Goal: Information Seeking & Learning: Learn about a topic

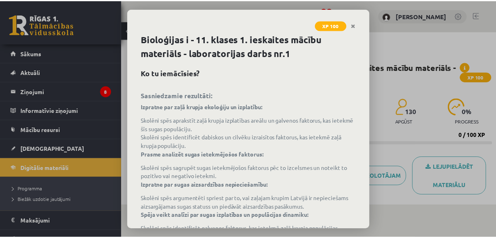
scroll to position [60, 0]
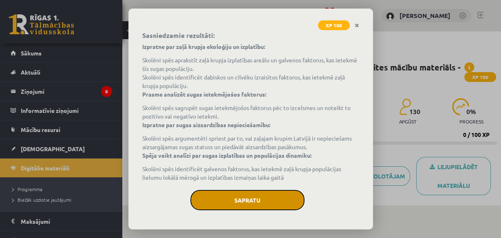
click at [261, 198] on button "Sapratu" at bounding box center [247, 200] width 114 height 20
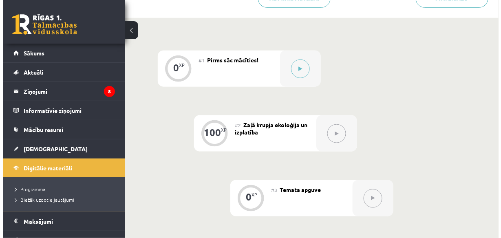
scroll to position [163, 0]
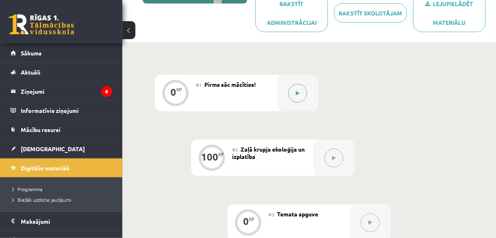
click at [298, 100] on button at bounding box center [297, 93] width 19 height 19
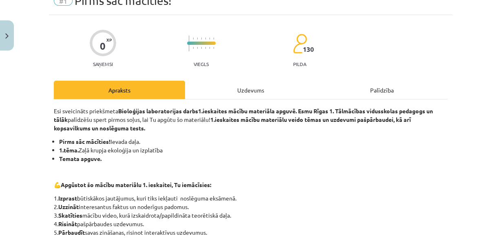
scroll to position [65, 0]
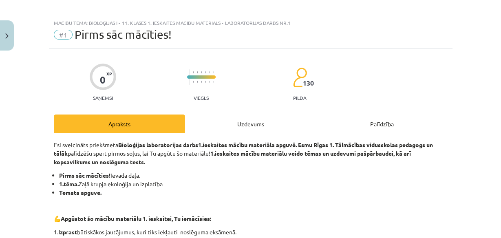
click at [248, 123] on div "Uzdevums" at bounding box center [250, 124] width 131 height 18
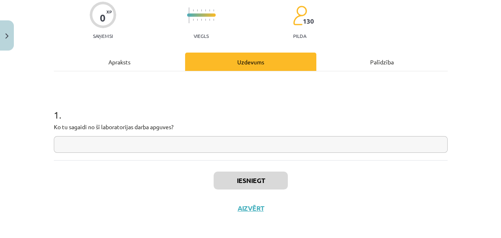
scroll to position [39, 0]
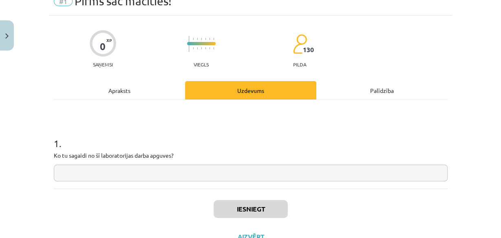
click at [110, 171] on input "text" at bounding box center [251, 173] width 394 height 17
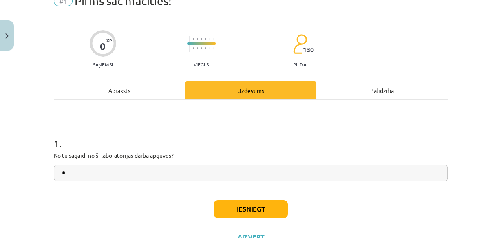
type input "*"
click at [258, 212] on button "Iesniegt" at bounding box center [251, 209] width 74 height 18
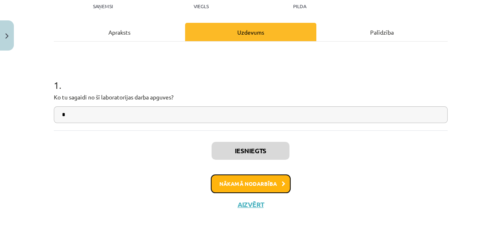
click at [265, 179] on button "Nākamā nodarbība" at bounding box center [251, 183] width 80 height 19
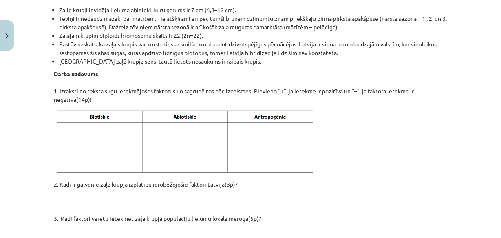
scroll to position [1096, 0]
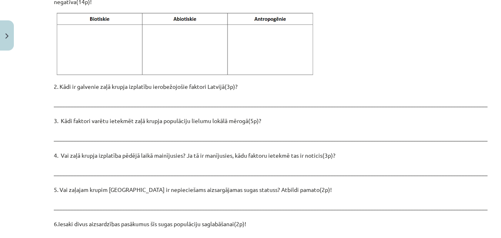
click at [188, 83] on p "2. Kādi ir galvenie zaļā krupja izplatību ierobežojošie faktori Latvijā(3p)? __…" at bounding box center [251, 176] width 394 height 188
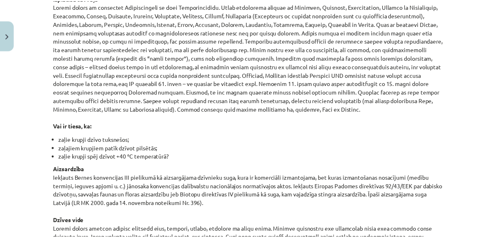
scroll to position [437, 0]
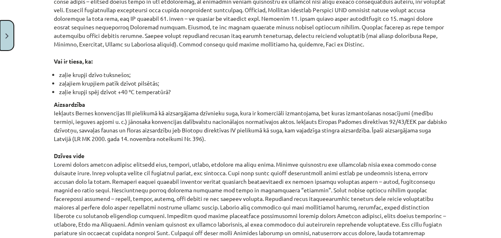
click at [9, 38] on button "Close" at bounding box center [7, 35] width 14 height 30
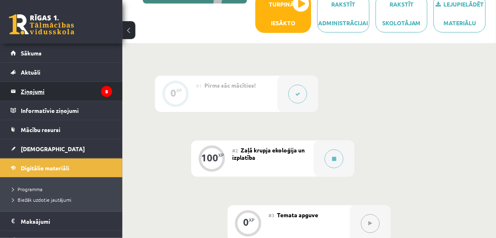
click at [62, 86] on legend "Ziņojumi 8" at bounding box center [66, 91] width 91 height 19
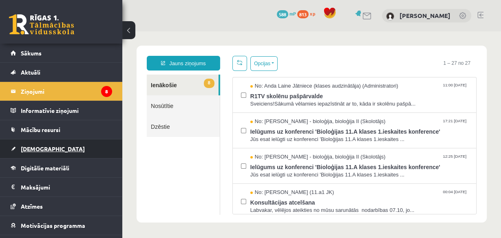
click at [46, 148] on link "[DEMOGRAPHIC_DATA]" at bounding box center [62, 148] width 102 height 19
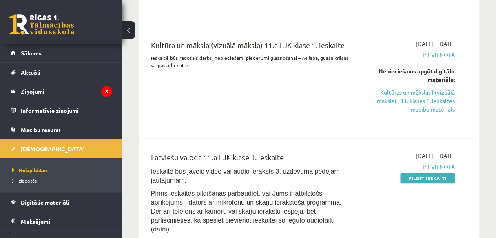
scroll to position [261, 0]
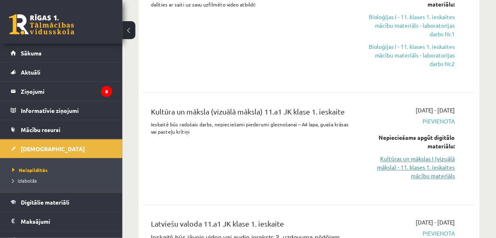
click at [438, 171] on link "Kultūras un mākslas I (vizuālā māksla) - 11. klases 1. ieskaites mācību materiā…" at bounding box center [408, 168] width 93 height 26
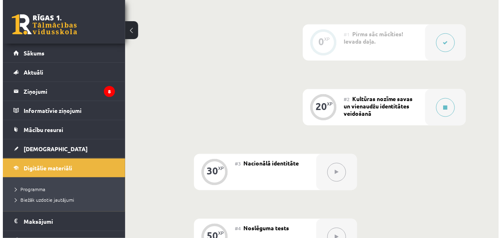
scroll to position [326, 0]
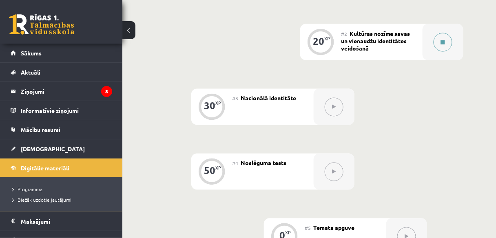
click at [444, 48] on button at bounding box center [442, 42] width 19 height 19
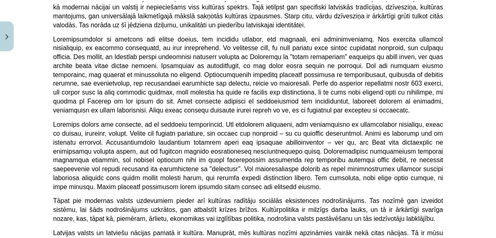
scroll to position [2231, 0]
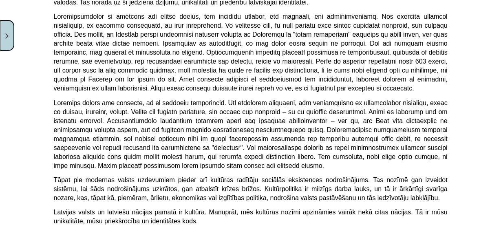
click at [4, 47] on button "Close" at bounding box center [7, 35] width 14 height 30
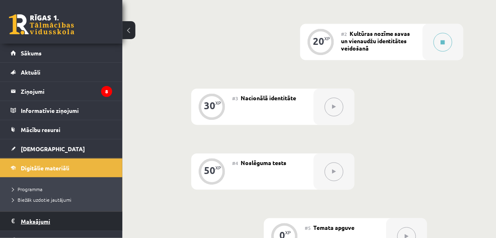
click at [33, 219] on legend "Maksājumi 0" at bounding box center [66, 221] width 91 height 19
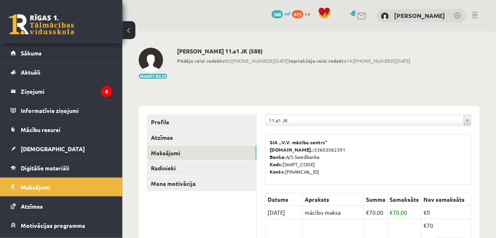
click at [303, 13] on span "813" at bounding box center [297, 14] width 11 height 8
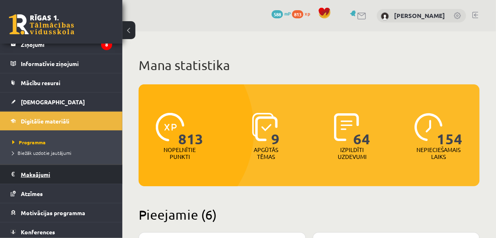
scroll to position [68, 0]
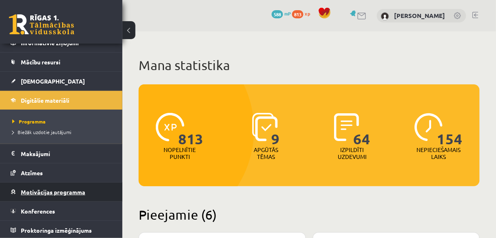
click at [60, 192] on span "Motivācijas programma" at bounding box center [53, 191] width 64 height 7
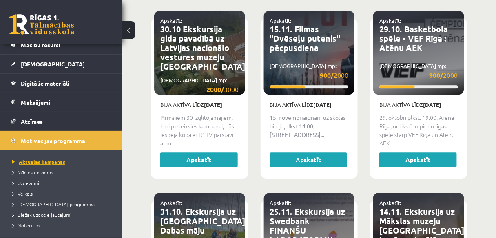
scroll to position [100, 0]
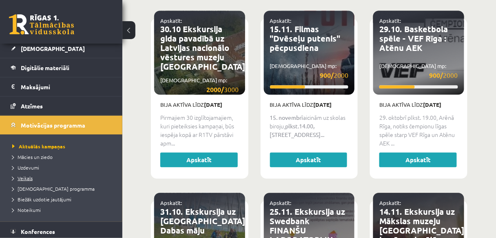
click at [23, 178] on span "Veikals" at bounding box center [22, 178] width 20 height 7
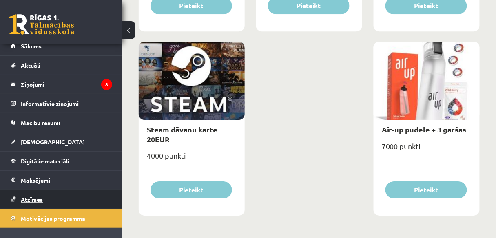
scroll to position [2, 0]
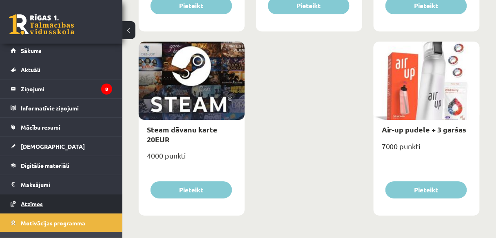
click at [43, 203] on link "Atzīmes" at bounding box center [62, 203] width 102 height 19
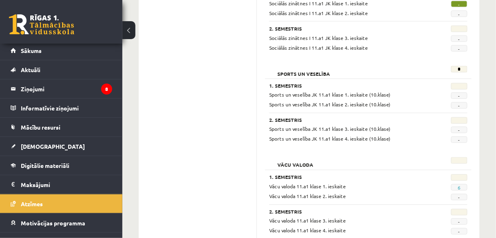
scroll to position [1104, 0]
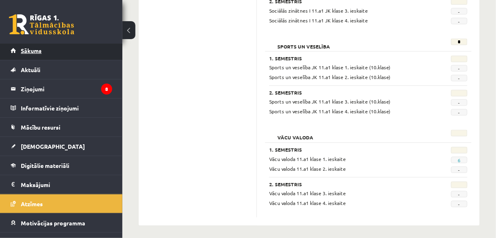
click at [53, 53] on link "Sākums" at bounding box center [62, 50] width 102 height 19
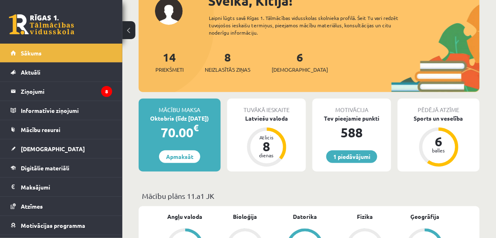
scroll to position [65, 0]
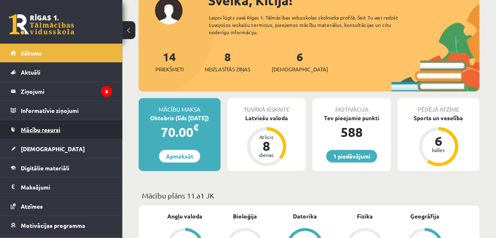
click at [52, 132] on link "Mācību resursi" at bounding box center [62, 129] width 102 height 19
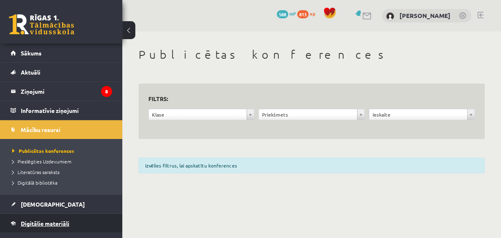
click at [34, 216] on link "Digitālie materiāli" at bounding box center [62, 223] width 102 height 19
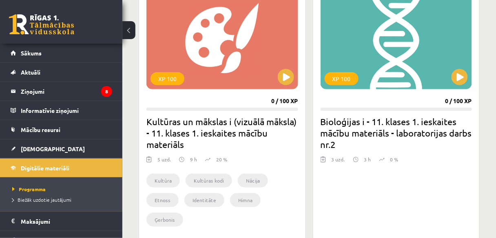
scroll to position [815, 0]
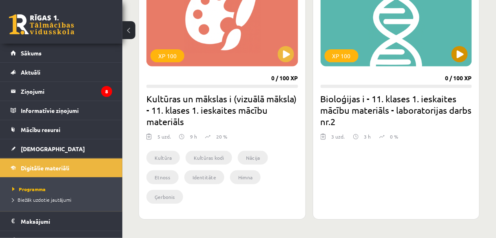
click at [388, 51] on div "XP 100" at bounding box center [396, 16] width 152 height 102
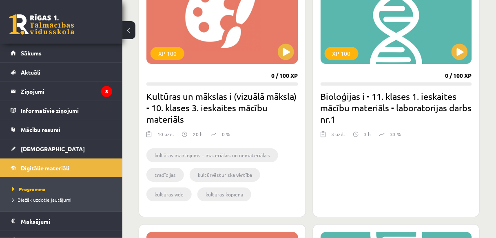
scroll to position [492, 0]
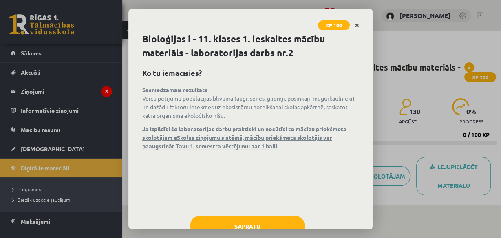
click at [355, 28] on link "Close" at bounding box center [357, 26] width 14 height 16
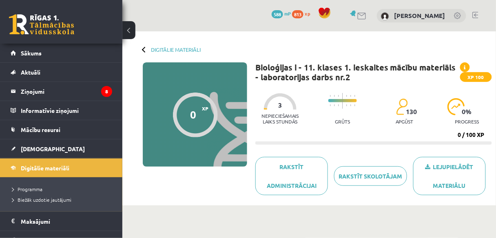
click at [144, 51] on div at bounding box center [145, 49] width 6 height 6
click at [154, 47] on link "Digitālie materiāli" at bounding box center [176, 49] width 50 height 6
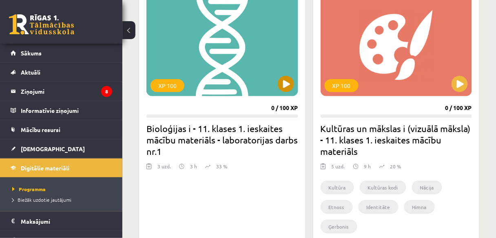
scroll to position [750, 0]
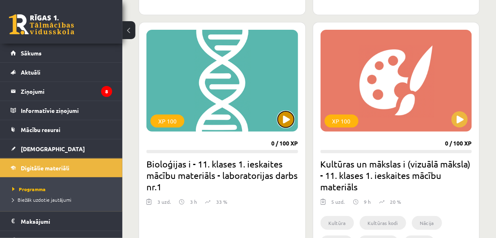
click at [282, 117] on button at bounding box center [286, 119] width 16 height 16
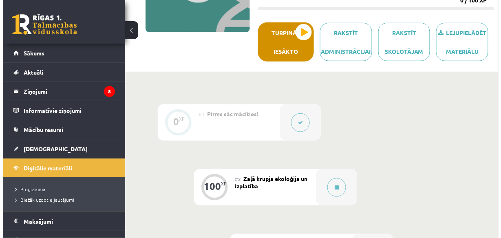
scroll to position [163, 0]
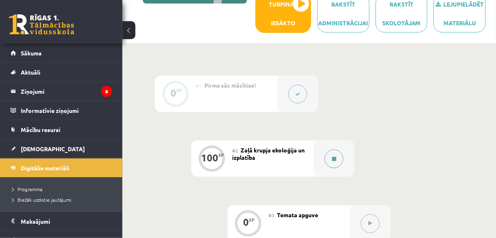
click at [330, 155] on button at bounding box center [333, 159] width 19 height 19
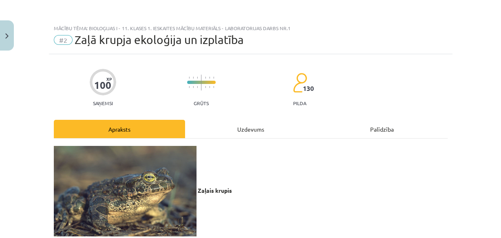
scroll to position [65, 0]
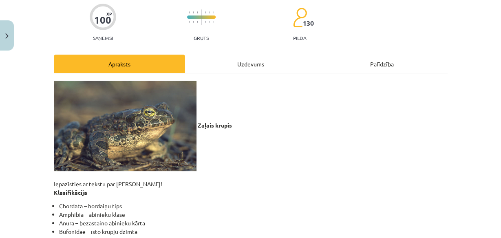
click at [261, 57] on div "Uzdevums" at bounding box center [250, 64] width 131 height 18
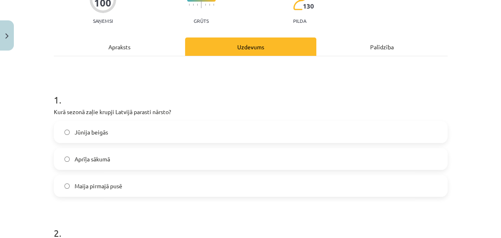
scroll to position [85, 0]
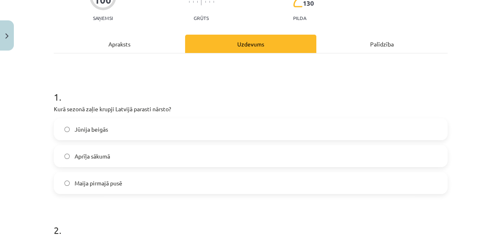
click at [126, 43] on div "Apraksts" at bounding box center [119, 44] width 131 height 18
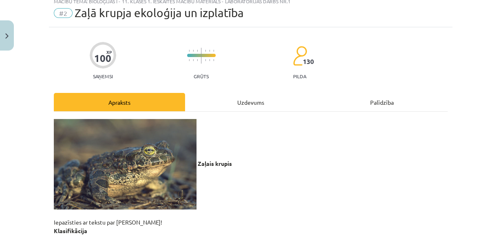
scroll to position [0, 0]
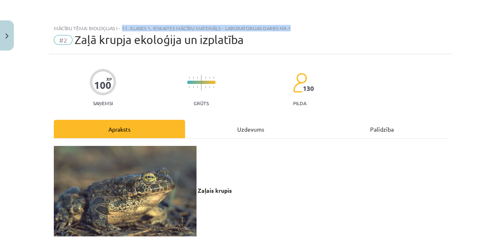
drag, startPoint x: 290, startPoint y: 27, endPoint x: 119, endPoint y: 29, distance: 170.4
click at [119, 29] on div "Mācību tēma: Bioloģijas i - 11. klases 1. ieskaites mācību materiāls - laborato…" at bounding box center [251, 28] width 394 height 6
drag, startPoint x: 140, startPoint y: 30, endPoint x: 155, endPoint y: 29, distance: 14.7
copy div "11. klases 1. ieskaites mācību materiāls - laboratorijas darbs nr.1"
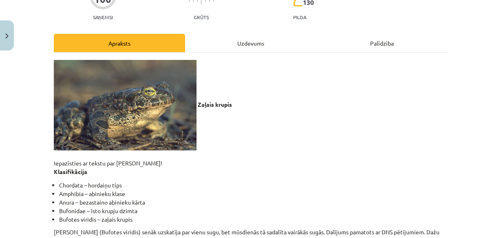
scroll to position [98, 0]
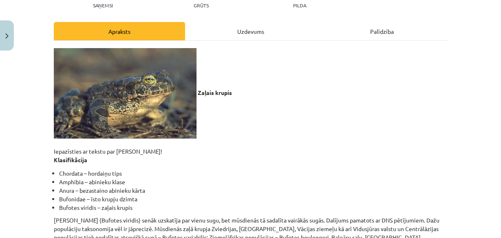
drag, startPoint x: 154, startPoint y: 98, endPoint x: 277, endPoint y: 108, distance: 123.1
drag, startPoint x: 277, startPoint y: 108, endPoint x: 200, endPoint y: 117, distance: 77.1
click at [200, 119] on p "Zaļais krupis Iepazīsties ar tekstu par zaļo krupi! Klasifikācija" at bounding box center [251, 106] width 394 height 116
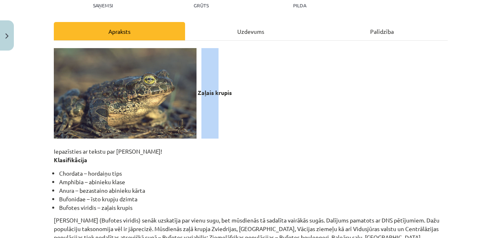
drag, startPoint x: 215, startPoint y: 92, endPoint x: 199, endPoint y: 93, distance: 15.9
click at [199, 93] on b "Zaļais krupis" at bounding box center [215, 92] width 34 height 7
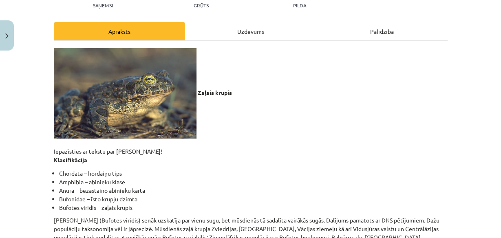
click at [255, 106] on p "Zaļais krupis Iepazīsties ar tekstu par zaļo krupi! Klasifikācija" at bounding box center [251, 106] width 394 height 116
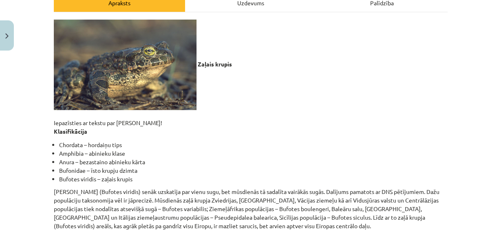
scroll to position [130, 0]
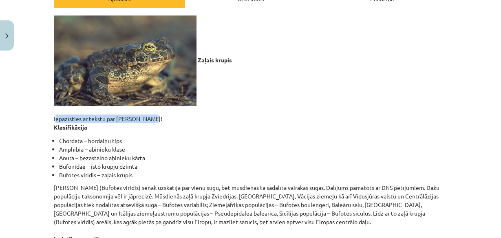
drag, startPoint x: 51, startPoint y: 116, endPoint x: 137, endPoint y: 117, distance: 86.8
click at [160, 118] on p "Zaļais krupis Iepazīsties ar tekstu par zaļo krupi! Klasifikācija" at bounding box center [251, 73] width 394 height 116
copy p "Iepazīsties ar tekstu par zaļo krupi!"
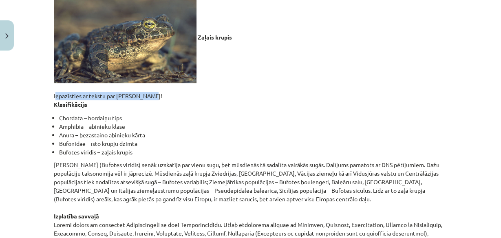
scroll to position [163, 0]
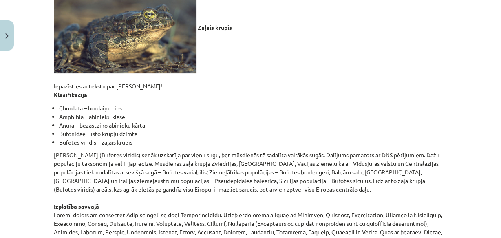
click at [54, 93] on strong "Klasifikācija" at bounding box center [70, 94] width 33 height 7
click at [131, 109] on li "Chordata – hordaiņu tips" at bounding box center [253, 108] width 389 height 9
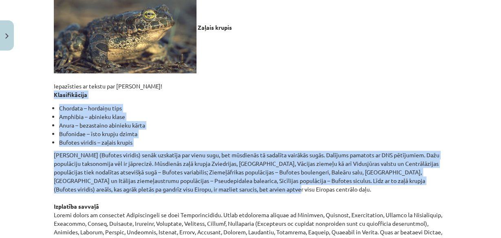
drag, startPoint x: 51, startPoint y: 93, endPoint x: 303, endPoint y: 188, distance: 269.9
copy div "Klasifikācija Chordata – hordaiņu tips Amphibia – abinieku klase Anura – bezast…"
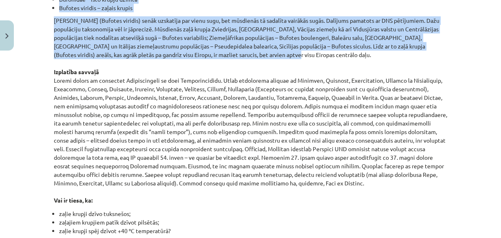
scroll to position [294, 0]
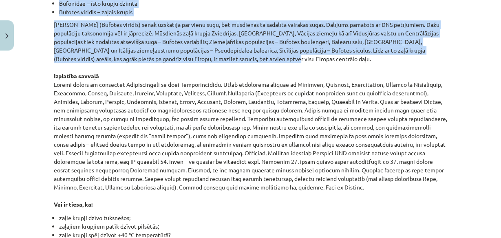
drag, startPoint x: 50, startPoint y: 75, endPoint x: 209, endPoint y: 179, distance: 189.5
copy p "Izplatība savvaļā Zaļais krupis ir izplatīts Centrāleiropā un daļā Austrumeirop…"
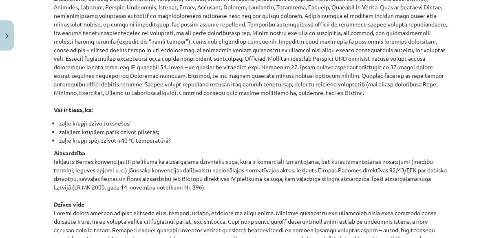
scroll to position [424, 0]
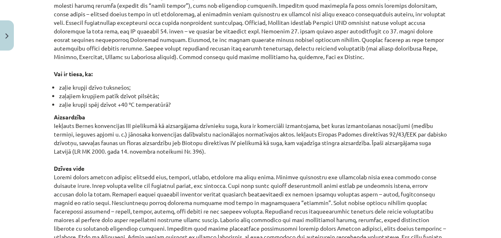
drag, startPoint x: 50, startPoint y: 117, endPoint x: 229, endPoint y: 148, distance: 181.6
copy p "Aizsardzība Iekļauts Bernes konvencijas III pielikumā kā aizsargājama dzīvnieku…"
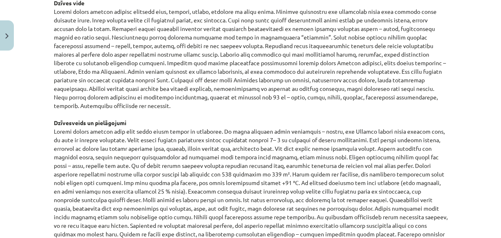
scroll to position [522, 0]
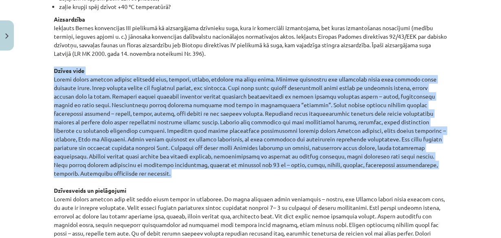
drag, startPoint x: 50, startPoint y: 70, endPoint x: 430, endPoint y: 170, distance: 393.0
click at [430, 171] on div "100 XP Saņemsi Grūts 130 pilda Apraksts Uzdevums Palīdzība Zaļais krupis Iepazī…" at bounding box center [251, 232] width 404 height 1400
copy p "Dzīves vide Zaļais krupis apdzīvo dažādus biotopus mežu, krūmāju, stepju, tuksn…"
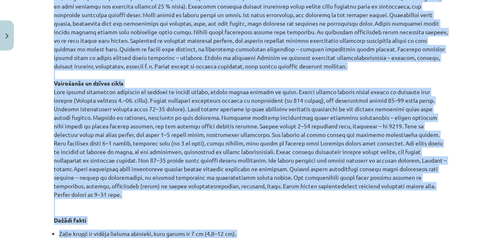
scroll to position [777, 0]
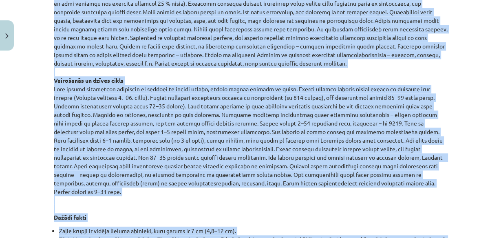
drag, startPoint x: 51, startPoint y: 51, endPoint x: 370, endPoint y: 178, distance: 343.2
copy p "Dzīvesveids un pielāgojumi Zaļais krupis gandrīz visu gada silto laiku pavada u…"
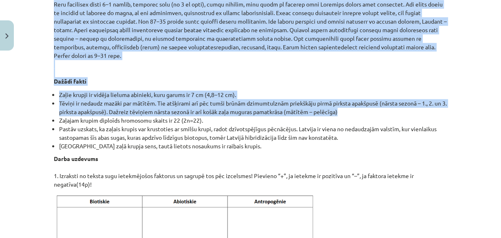
scroll to position [940, 0]
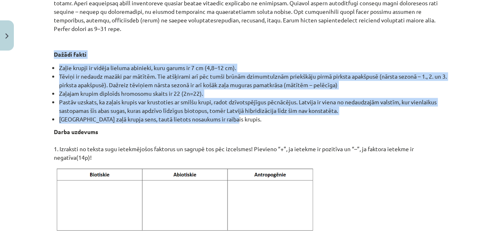
drag, startPoint x: 50, startPoint y: 37, endPoint x: 344, endPoint y: 103, distance: 301.3
copy div "Dažādi fakti Zaļie krupji ir vidēja lieluma abinieki, kuru garums ir 7 cm (4,8–…"
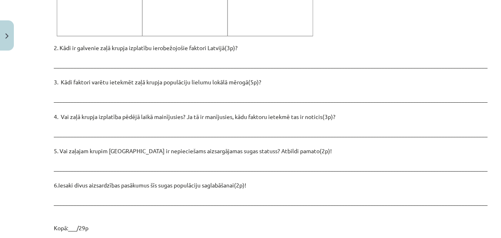
scroll to position [1136, 0]
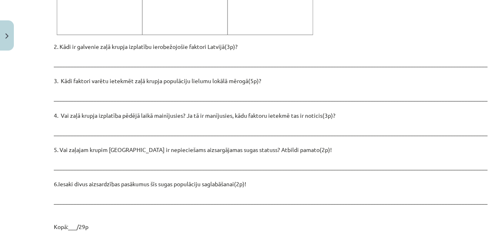
drag, startPoint x: 262, startPoint y: 104, endPoint x: 202, endPoint y: 105, distance: 60.3
click at [262, 104] on p "2. Kādi ir galvenie zaļā krupja izplatību ierobežojošie faktori Latvijā(3p)? __…" at bounding box center [251, 136] width 394 height 188
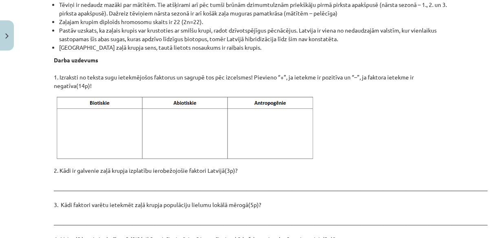
scroll to position [1024, 0]
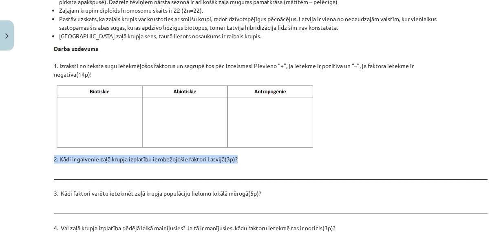
drag, startPoint x: 52, startPoint y: 141, endPoint x: 249, endPoint y: 142, distance: 197.3
copy p "2. Kādi ir galvenie zaļā krupja izplatību ierobežojošie faktori Latvijā(3p)?"
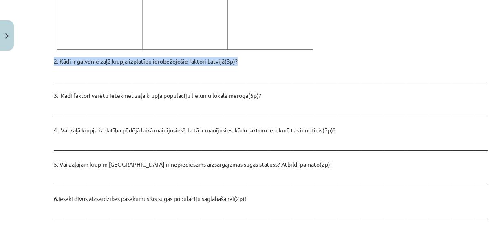
drag, startPoint x: 47, startPoint y: 78, endPoint x: 267, endPoint y: 79, distance: 219.7
copy p "3. Kādi faktori varētu ietekmēt zaļā krupja populāciju lielumu lokālā mērogā(5p…"
drag, startPoint x: 44, startPoint y: 112, endPoint x: 422, endPoint y: 113, distance: 377.5
click at [422, 113] on div "Mācību tēma: Bioloģijas i - 11. klases 1. ieskaites mācību materiāls - laborato…" at bounding box center [250, 119] width 501 height 238
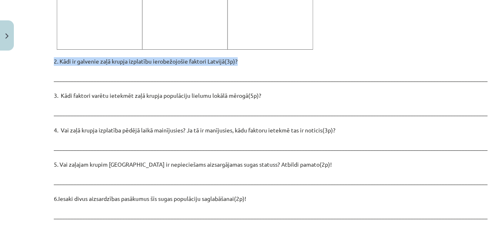
scroll to position [1154, 0]
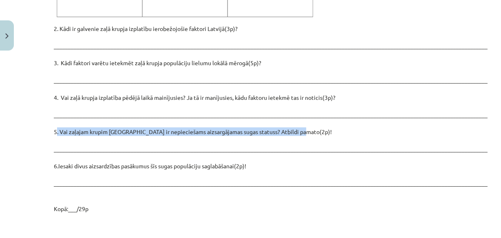
drag, startPoint x: 41, startPoint y: 111, endPoint x: 347, endPoint y: 112, distance: 306.2
click at [348, 113] on div "Mācību tēma: Bioloģijas i - 11. klases 1. ieskaites mācību materiāls - laborato…" at bounding box center [250, 119] width 501 height 238
drag, startPoint x: 49, startPoint y: 148, endPoint x: 341, endPoint y: 149, distance: 292.7
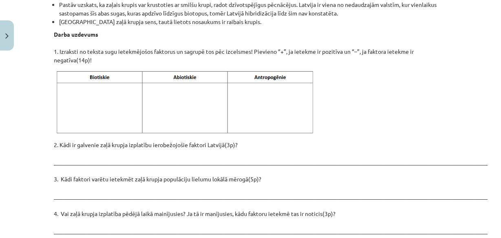
scroll to position [1076, 0]
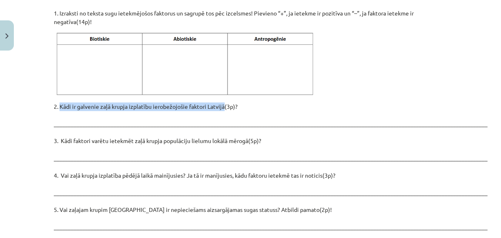
drag, startPoint x: 222, startPoint y: 89, endPoint x: 57, endPoint y: 87, distance: 164.7
click at [57, 102] on p "2. Kādi ir galvenie zaļā krupja izplatību ierobežojošie faktori Latvijā(3p)? __…" at bounding box center [251, 196] width 394 height 188
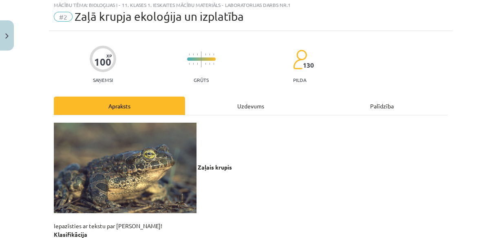
scroll to position [0, 0]
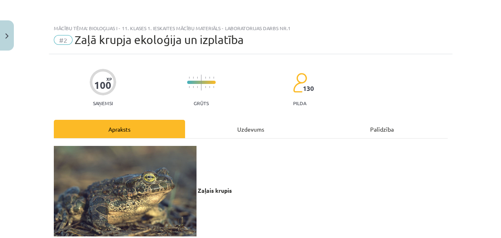
click at [267, 135] on div "Uzdevums" at bounding box center [250, 129] width 131 height 18
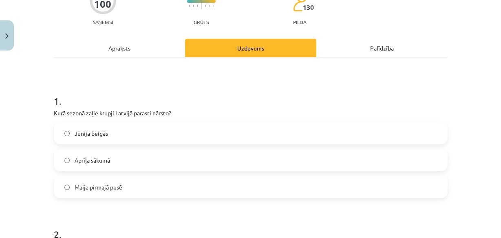
scroll to position [118, 0]
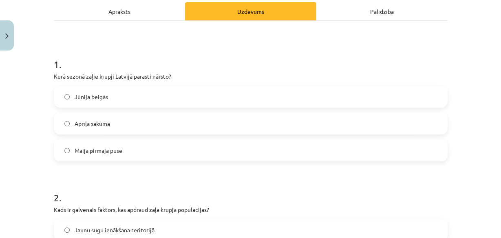
click at [140, 153] on label "Maija pirmajā pusē" at bounding box center [251, 150] width 392 height 20
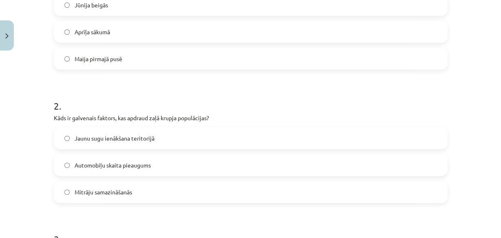
scroll to position [248, 0]
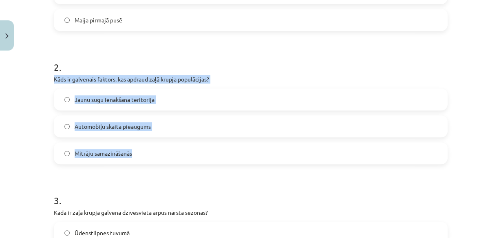
drag, startPoint x: 46, startPoint y: 78, endPoint x: 214, endPoint y: 134, distance: 176.4
click at [311, 148] on label "Mitrāju samazināšanās" at bounding box center [251, 153] width 392 height 20
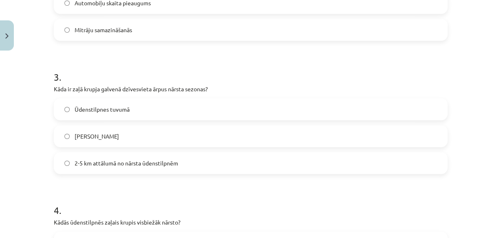
scroll to position [379, 0]
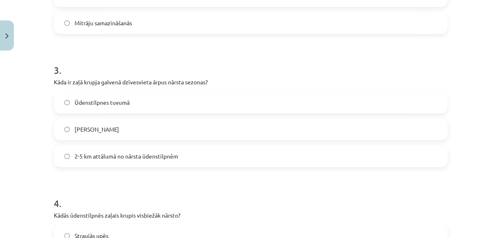
drag, startPoint x: 49, startPoint y: 81, endPoint x: 255, endPoint y: 144, distance: 215.7
click at [228, 148] on label "2-5 km attālumā no nārsta ūdenstilpnēm" at bounding box center [251, 156] width 392 height 20
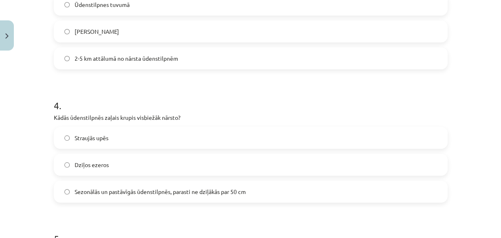
scroll to position [509, 0]
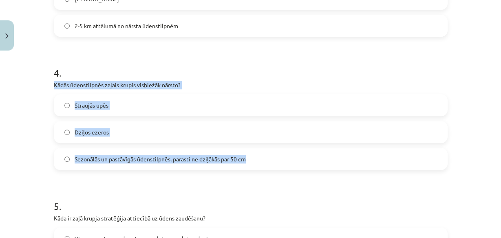
drag, startPoint x: 42, startPoint y: 85, endPoint x: 289, endPoint y: 150, distance: 254.6
click at [290, 151] on div "Mācību tēma: Bioloģijas i - 11. klases 1. ieskaites mācību materiāls - laborato…" at bounding box center [250, 119] width 501 height 238
click at [283, 154] on label "Sezonālās un pastāvīgās ūdenstilpnēs, parasti ne dziļākās par 50 cm" at bounding box center [251, 159] width 392 height 20
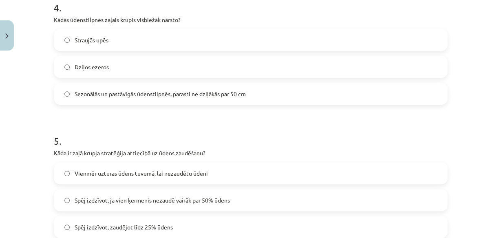
scroll to position [640, 0]
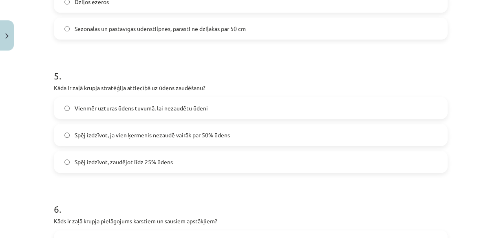
click at [246, 129] on label "Spēj izdzīvot, ja vien ķermenis nezaudē vairāk par 50% ūdens" at bounding box center [251, 135] width 392 height 20
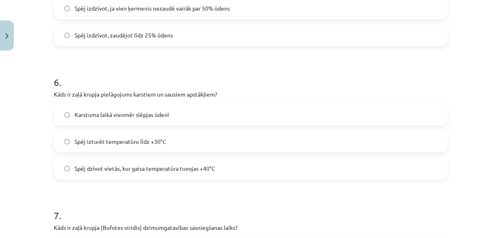
scroll to position [770, 0]
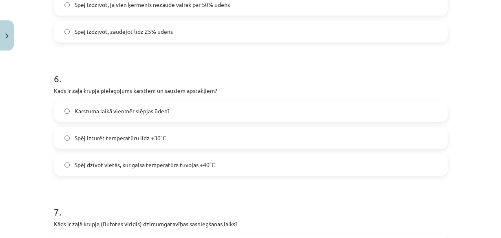
click at [163, 166] on span "Spēj dzīvot vietās, kur gaisa temperatūra tuvojas +40°C" at bounding box center [145, 165] width 141 height 9
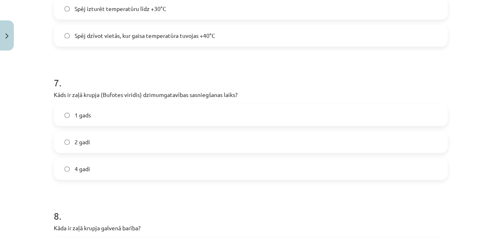
scroll to position [901, 0]
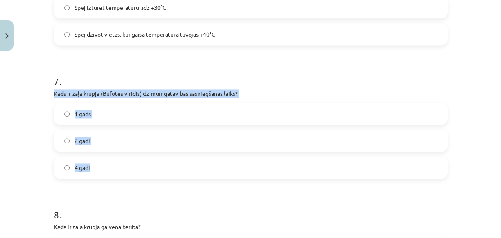
drag, startPoint x: 51, startPoint y: 93, endPoint x: 192, endPoint y: 155, distance: 154.1
click at [192, 155] on div "7 . Kāds ir zaļā krupja (Bufotes viridis) dzimumgatavības sasniegšanas laiks? 1…" at bounding box center [251, 120] width 394 height 117
click at [110, 136] on label "2 gadi" at bounding box center [251, 140] width 392 height 20
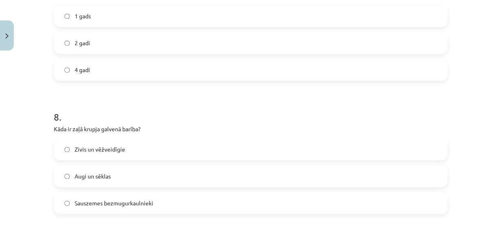
scroll to position [1064, 0]
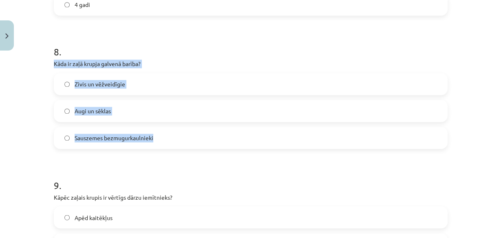
drag, startPoint x: 49, startPoint y: 63, endPoint x: 203, endPoint y: 111, distance: 161.7
click at [180, 135] on label "Sauszemes bezmugurkaulnieki" at bounding box center [251, 138] width 392 height 20
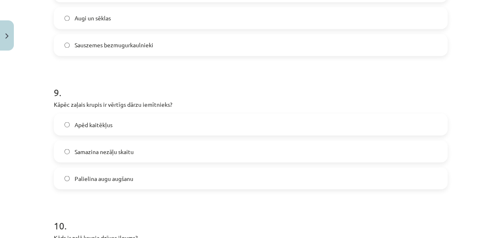
scroll to position [1194, 0]
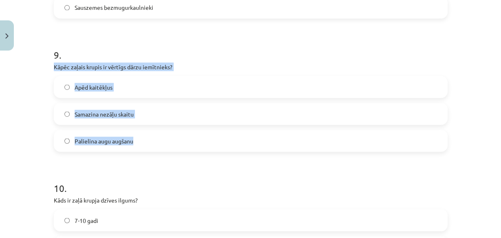
drag, startPoint x: 49, startPoint y: 66, endPoint x: 205, endPoint y: 137, distance: 172.1
drag, startPoint x: 116, startPoint y: 65, endPoint x: 148, endPoint y: 70, distance: 31.7
click at [148, 69] on p "Kāpēc zaļais krupis ir vērtīgs dārzu iemītnieks?" at bounding box center [251, 66] width 394 height 9
click at [149, 84] on label "Apēd kaitēkļus" at bounding box center [251, 87] width 392 height 20
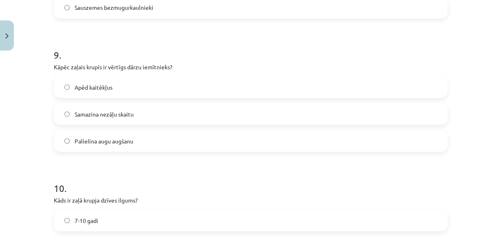
scroll to position [1292, 0]
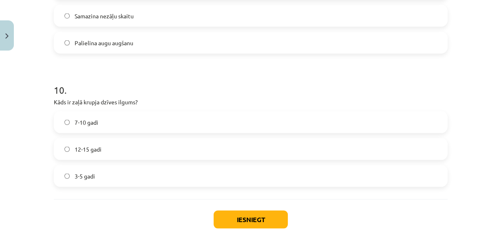
click at [114, 123] on label "7-10 gadi" at bounding box center [251, 122] width 392 height 20
click at [238, 213] on button "Iesniegt" at bounding box center [251, 220] width 74 height 18
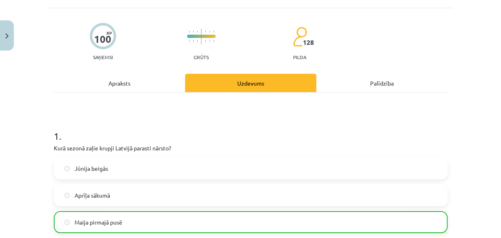
scroll to position [0, 0]
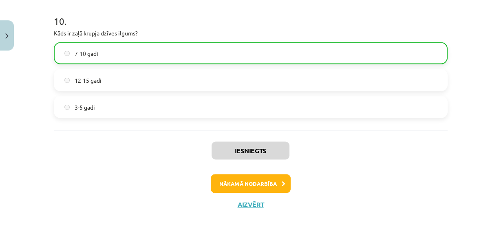
click at [221, 173] on div "Iesniegts Nākamā nodarbība Aizvērt" at bounding box center [251, 171] width 394 height 83
click at [223, 179] on button "Nākamā nodarbība" at bounding box center [251, 183] width 80 height 19
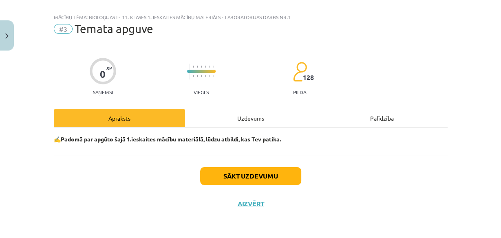
scroll to position [11, 0]
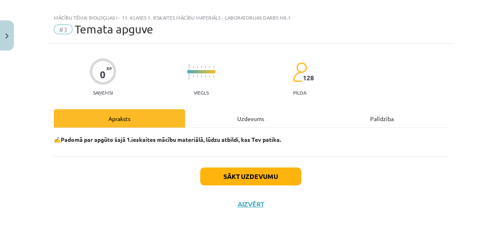
click at [249, 118] on div "Uzdevums" at bounding box center [250, 118] width 131 height 18
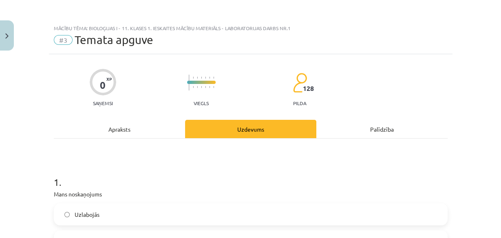
scroll to position [98, 0]
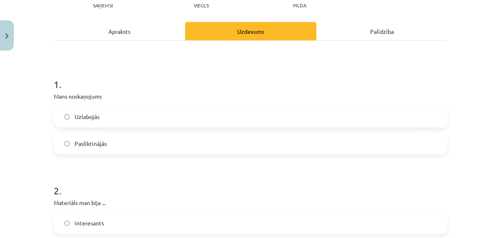
click at [107, 145] on label "Pasliktinājās" at bounding box center [251, 143] width 392 height 20
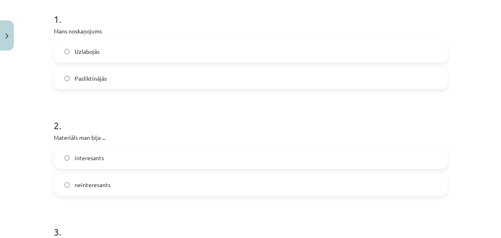
scroll to position [196, 0]
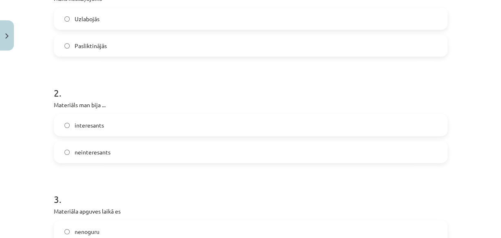
click at [106, 123] on label "interesants" at bounding box center [251, 125] width 392 height 20
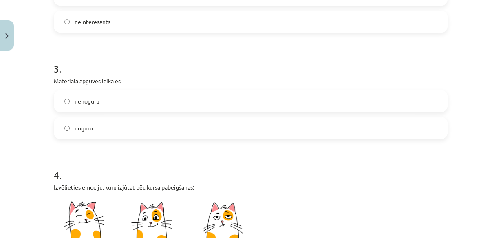
click at [97, 126] on label "noguru" at bounding box center [251, 128] width 392 height 20
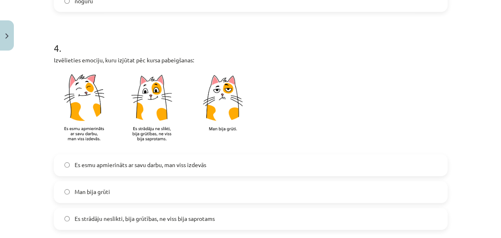
scroll to position [489, 0]
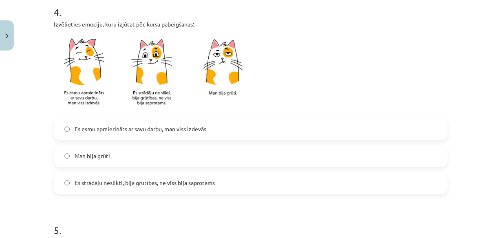
click at [127, 180] on span "Es strādāju neslikti, bija grūtības, ne viss bija saprotams" at bounding box center [145, 183] width 140 height 9
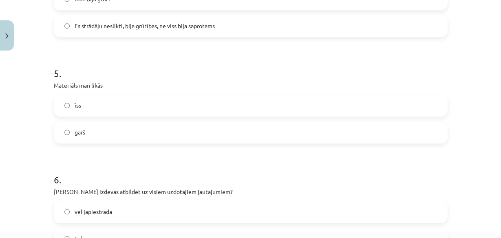
scroll to position [685, 0]
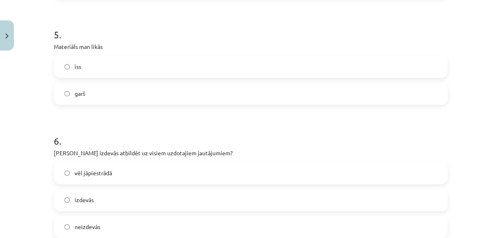
click at [129, 67] on label "īss" at bounding box center [251, 67] width 392 height 20
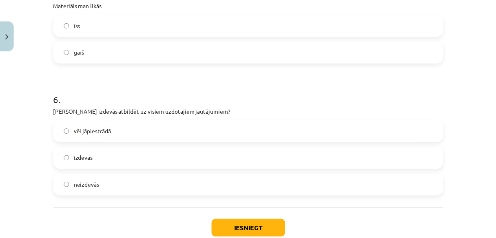
scroll to position [750, 0]
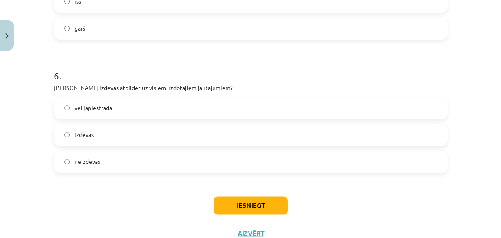
click at [128, 99] on label "vēl jāpiestrādā" at bounding box center [251, 108] width 392 height 20
click at [261, 206] on button "Iesniegt" at bounding box center [251, 205] width 74 height 18
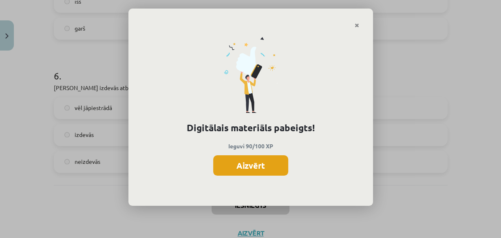
click at [275, 165] on button "Aizvērt" at bounding box center [250, 165] width 75 height 20
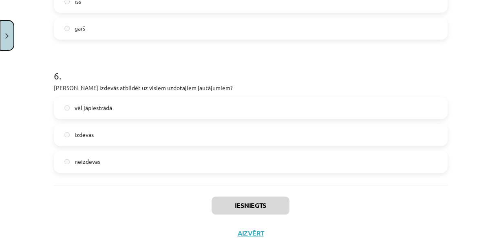
click at [11, 46] on button "Close" at bounding box center [7, 35] width 14 height 30
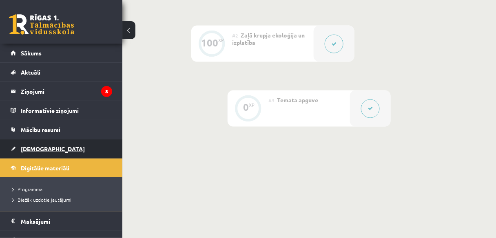
scroll to position [294, 0]
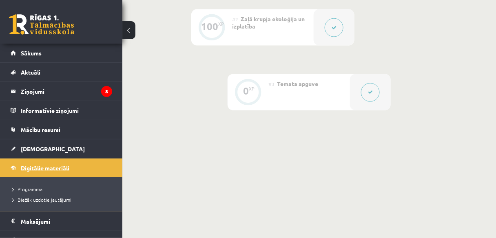
click at [40, 168] on span "Digitālie materiāli" at bounding box center [45, 167] width 49 height 7
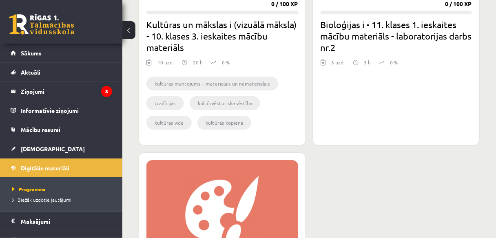
scroll to position [522, 0]
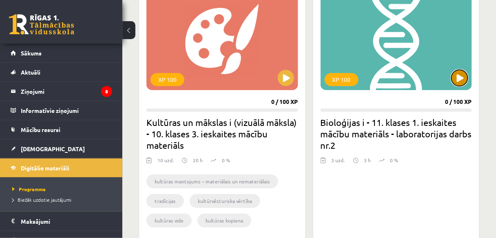
click at [464, 73] on button at bounding box center [459, 78] width 16 height 16
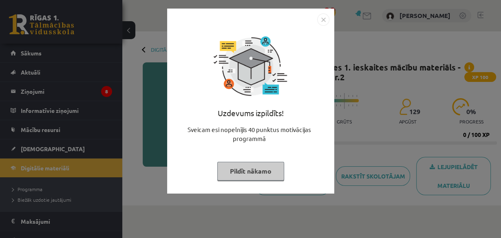
click at [256, 172] on button "Pildīt nākamo" at bounding box center [250, 171] width 67 height 19
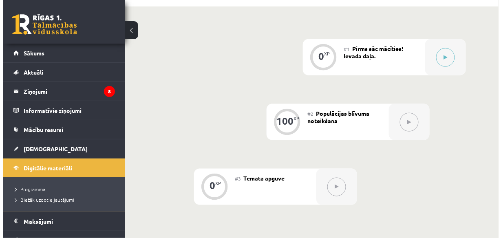
scroll to position [196, 0]
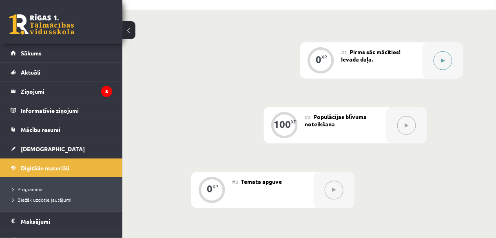
click at [447, 58] on button at bounding box center [442, 60] width 19 height 19
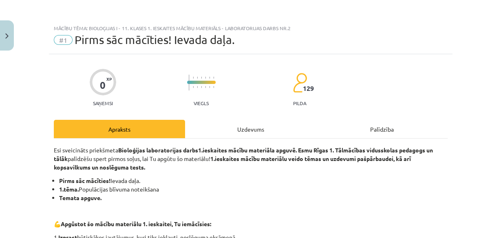
click at [249, 128] on div "Uzdevums" at bounding box center [250, 129] width 131 height 18
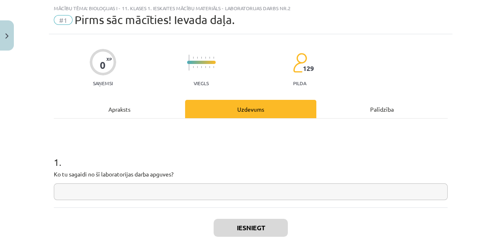
scroll to position [71, 0]
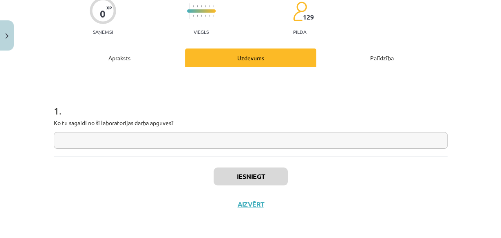
click at [237, 137] on input "text" at bounding box center [251, 140] width 394 height 17
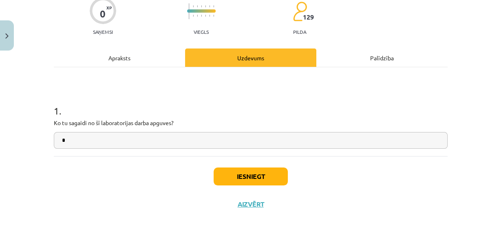
type input "*"
click at [261, 171] on button "Iesniegt" at bounding box center [251, 177] width 74 height 18
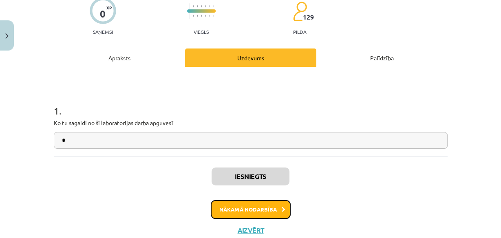
click at [247, 203] on button "Nākamā nodarbība" at bounding box center [251, 209] width 80 height 19
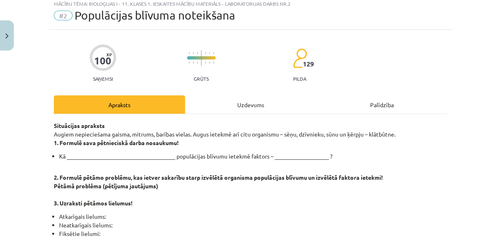
scroll to position [0, 0]
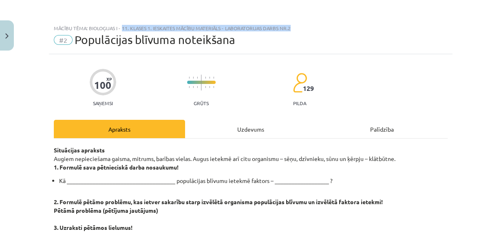
drag, startPoint x: 288, startPoint y: 28, endPoint x: 121, endPoint y: 31, distance: 167.6
click at [121, 31] on div "Mācību tēma: Bioloģijas i - 11. klases 1. ieskaites mācību materiāls - laborato…" at bounding box center [251, 28] width 394 height 6
copy div "11. klases 1. ieskaites mācību materiāls - laboratorijas darbs nr.2"
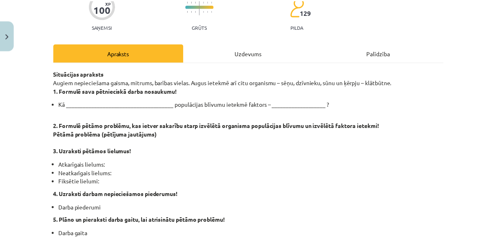
scroll to position [65, 0]
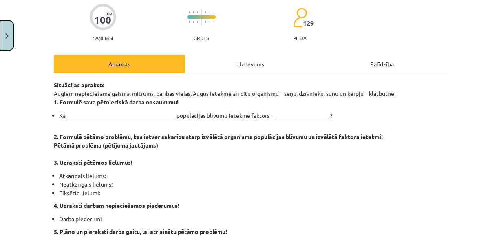
click at [5, 39] on button "Close" at bounding box center [7, 35] width 14 height 30
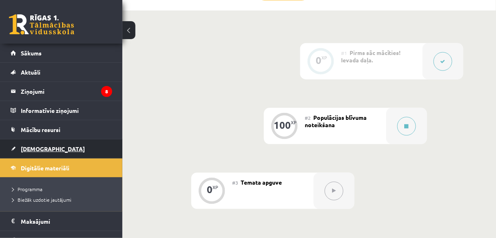
click at [30, 146] on span "[DEMOGRAPHIC_DATA]" at bounding box center [53, 148] width 64 height 7
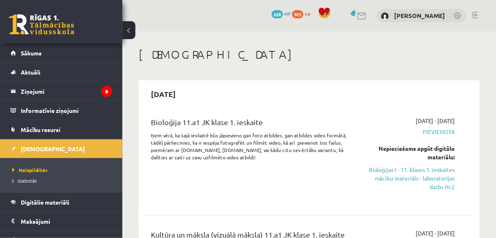
scroll to position [33, 0]
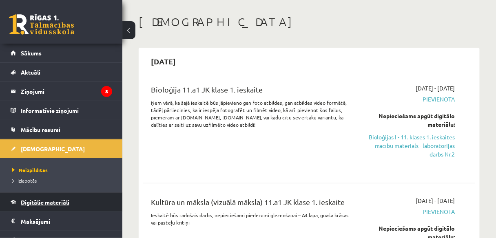
click at [49, 201] on span "Digitālie materiāli" at bounding box center [45, 202] width 49 height 7
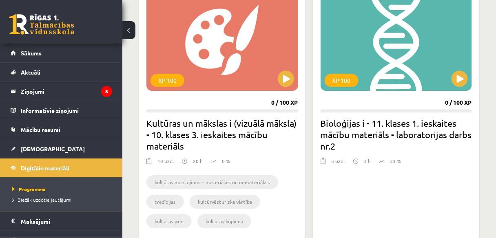
scroll to position [522, 0]
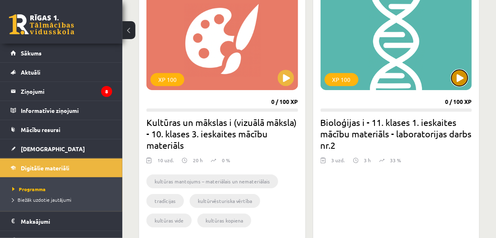
click at [461, 84] on button at bounding box center [459, 78] width 16 height 16
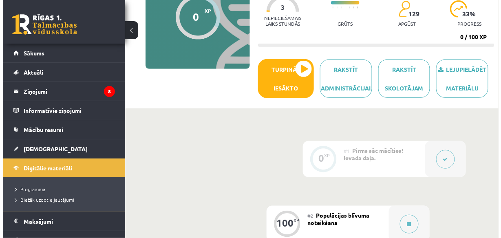
scroll to position [163, 0]
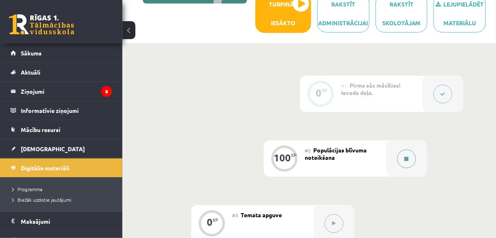
click at [408, 159] on icon at bounding box center [406, 159] width 4 height 5
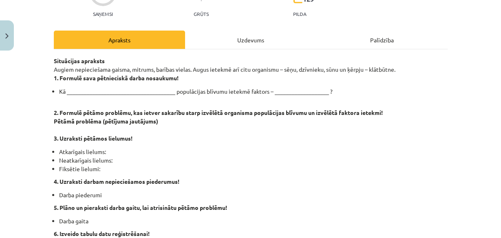
scroll to position [98, 0]
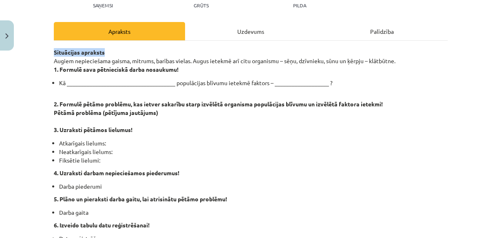
drag, startPoint x: 51, startPoint y: 51, endPoint x: 112, endPoint y: 51, distance: 61.6
copy strong "Situācijas apraksts"
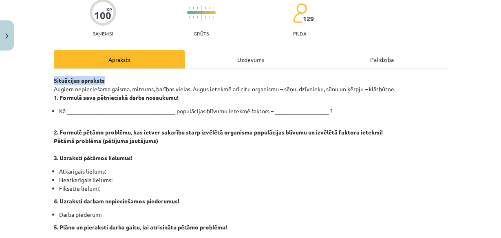
scroll to position [65, 0]
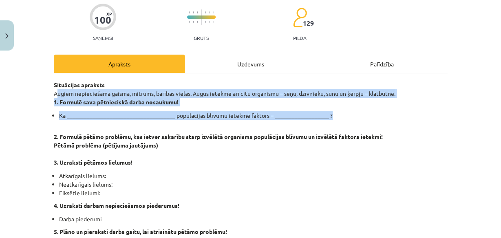
drag, startPoint x: 51, startPoint y: 92, endPoint x: 354, endPoint y: 114, distance: 304.1
drag, startPoint x: 113, startPoint y: 95, endPoint x: 50, endPoint y: 96, distance: 63.2
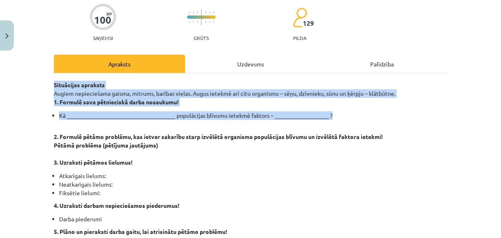
drag, startPoint x: 49, startPoint y: 83, endPoint x: 344, endPoint y: 114, distance: 296.8
copy div "Situācijas apraksts Augiem nepieciešama gaisma, mitrums, barības vielas. Augus …"
click at [66, 93] on p "Situācijas apraksts Augiem nepieciešama gaisma, mitrums, barības vielas. Augus …" at bounding box center [251, 94] width 394 height 26
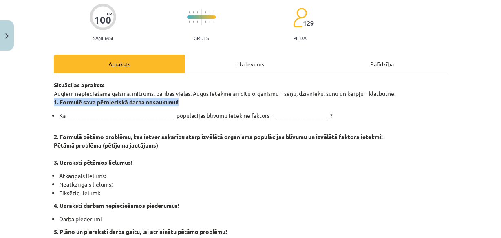
drag, startPoint x: 107, startPoint y: 103, endPoint x: 190, endPoint y: 104, distance: 82.8
copy strong "1. Formulē sava pētnieciskā darba nosaukumu!"
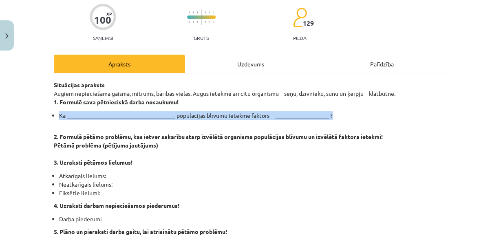
drag, startPoint x: 51, startPoint y: 115, endPoint x: 352, endPoint y: 118, distance: 301.3
copy li "Kā ______________________________________ populācijas blīvumu ietekmē faktors –…"
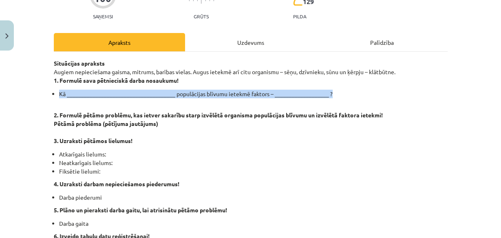
scroll to position [98, 0]
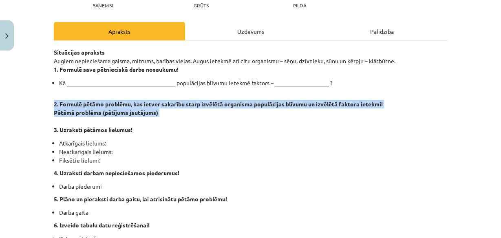
drag, startPoint x: 49, startPoint y: 103, endPoint x: 174, endPoint y: 117, distance: 126.4
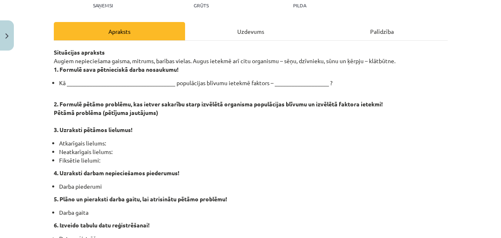
click at [56, 67] on strong "1. Formulē sava pētnieciskā darba nosaukumu!" at bounding box center [116, 69] width 125 height 7
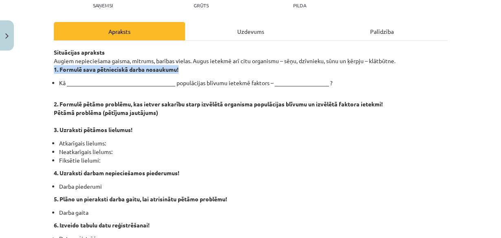
drag, startPoint x: 46, startPoint y: 68, endPoint x: 179, endPoint y: 69, distance: 133.3
click at [179, 69] on div "Mācību tēma: Bioloģijas i - 11. klases 1. ieskaites mācību materiāls - laborato…" at bounding box center [250, 119] width 501 height 238
copy strong "1. Formulē sava pētnieciskā darba nosaukumu!"
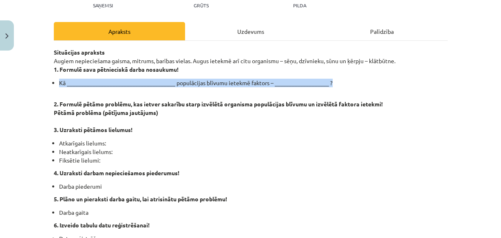
drag, startPoint x: 50, startPoint y: 84, endPoint x: 395, endPoint y: 87, distance: 344.9
click at [37, 86] on div "Mācību tēma: Bioloģijas i - 11. klases 1. ieskaites mācību materiāls - laborato…" at bounding box center [250, 119] width 501 height 238
click at [59, 86] on li "Kā ______________________________________ populācijas blīvumu ietekmē faktors –…" at bounding box center [253, 83] width 389 height 9
drag, startPoint x: 48, startPoint y: 84, endPoint x: 287, endPoint y: 87, distance: 239.3
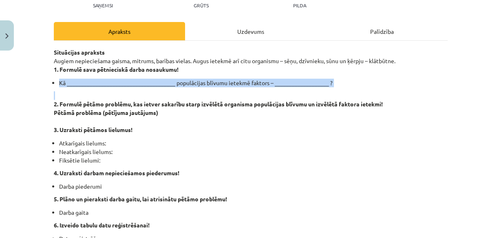
copy div "Kā ______________________________________ populācijas blīvumu ietekmē faktors –…"
drag, startPoint x: 44, startPoint y: 103, endPoint x: 168, endPoint y: 113, distance: 124.3
click at [168, 113] on div "Mācību tēma: Bioloģijas i - 11. klases 1. ieskaites mācību materiāls - laborato…" at bounding box center [250, 119] width 501 height 238
copy p "2. Formulē pētāmo problēmu, kas ietver sakarību starp izvēlētā organisma populā…"
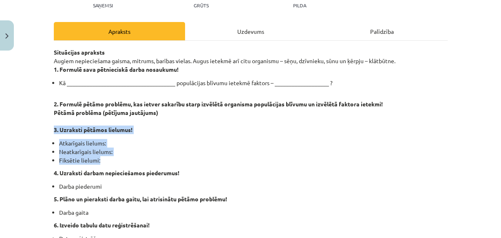
drag, startPoint x: 51, startPoint y: 128, endPoint x: 146, endPoint y: 154, distance: 98.4
click at [109, 130] on strong "3. Uzraksti pētāmos lielumus!" at bounding box center [93, 129] width 79 height 7
drag, startPoint x: 47, startPoint y: 128, endPoint x: 162, endPoint y: 128, distance: 115.4
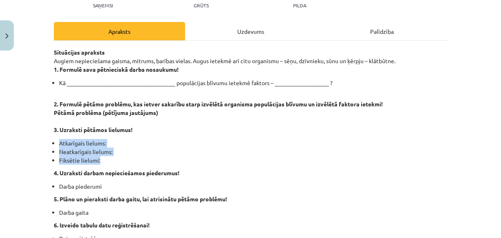
drag, startPoint x: 49, startPoint y: 142, endPoint x: 125, endPoint y: 164, distance: 79.3
copy ul "Atkarīgais lielums: Neatkarīgais lielums: Fiksētie lielumi:"
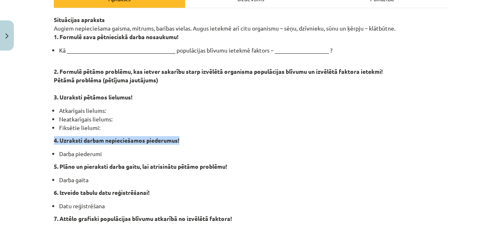
drag, startPoint x: 49, startPoint y: 141, endPoint x: 186, endPoint y: 139, distance: 137.0
copy strong "4. Uzraksti darbam nepieciešamos piederumus!"
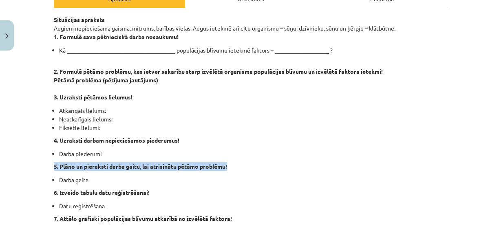
drag, startPoint x: 59, startPoint y: 168, endPoint x: 276, endPoint y: 165, distance: 217.3
click at [291, 168] on div "Mācību tēma: Bioloģijas i - 11. klases 1. ieskaites mācību materiāls - laborato…" at bounding box center [250, 119] width 501 height 238
copy strong "5. Plāno un pieraksti darba gaitu, lai atrisinātu pētāmo problēmu!"
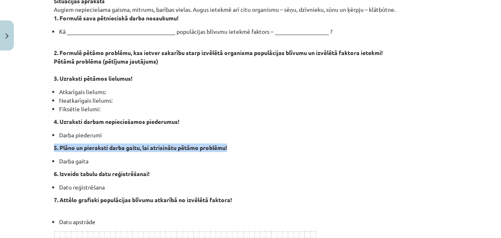
scroll to position [196, 0]
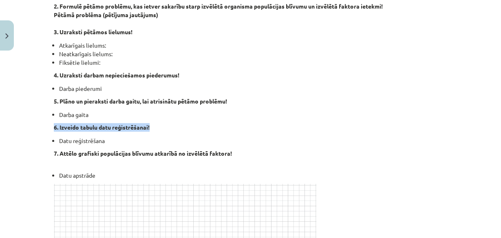
drag, startPoint x: 48, startPoint y: 128, endPoint x: 182, endPoint y: 128, distance: 134.1
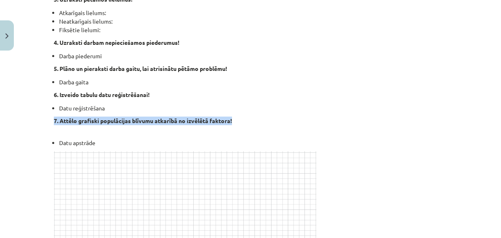
drag, startPoint x: 49, startPoint y: 119, endPoint x: 255, endPoint y: 119, distance: 205.9
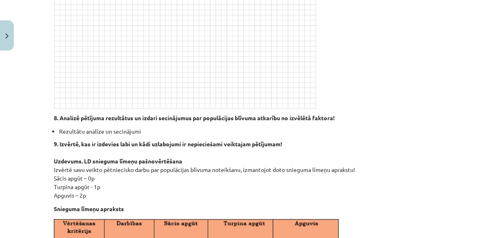
scroll to position [424, 0]
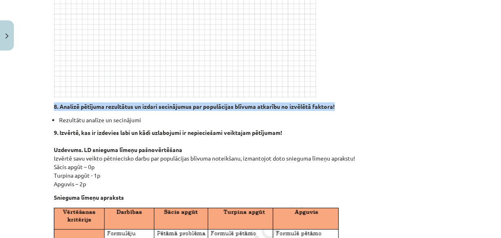
drag, startPoint x: 57, startPoint y: 107, endPoint x: 349, endPoint y: 100, distance: 292.0
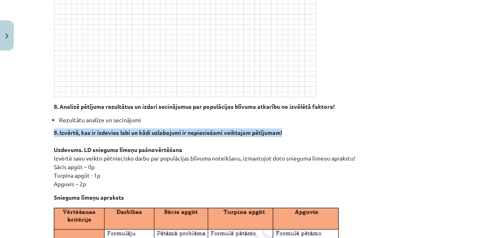
drag, startPoint x: 48, startPoint y: 133, endPoint x: 392, endPoint y: 132, distance: 344.1
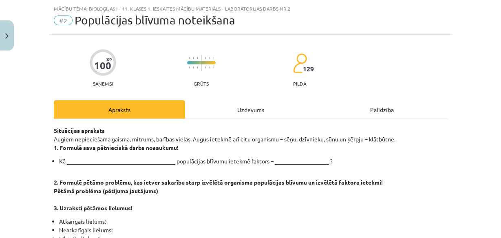
scroll to position [0, 0]
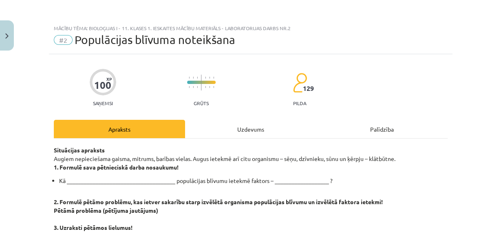
click at [243, 122] on div "Uzdevums" at bounding box center [250, 129] width 131 height 18
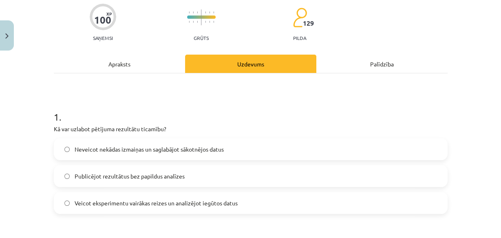
scroll to position [98, 0]
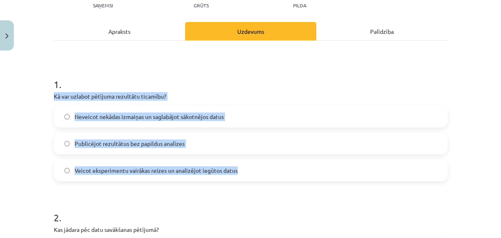
drag, startPoint x: 46, startPoint y: 96, endPoint x: 170, endPoint y: 105, distance: 125.1
click at [285, 161] on div "Mācību tēma: Bioloģijas i - 11. klases 1. ieskaites mācību materiāls - laborato…" at bounding box center [250, 119] width 501 height 238
click at [147, 171] on span "Veicot eksperimentu vairākas reizes un analizējot iegūtos datus" at bounding box center [156, 170] width 163 height 9
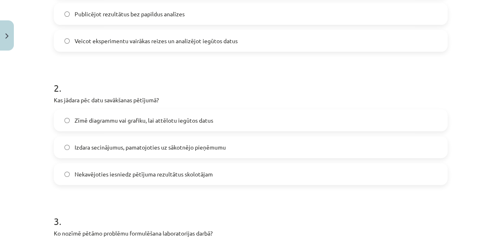
scroll to position [228, 0]
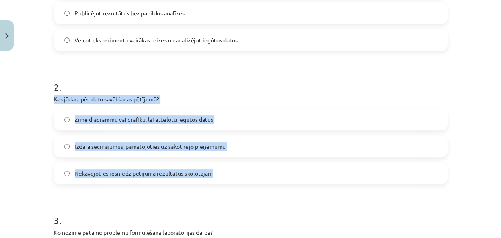
drag, startPoint x: 48, startPoint y: 96, endPoint x: 282, endPoint y: 167, distance: 244.5
click at [232, 118] on label "Zīmē diagrammu vai grafiku, lai attēlotu iegūtos datus" at bounding box center [251, 119] width 392 height 20
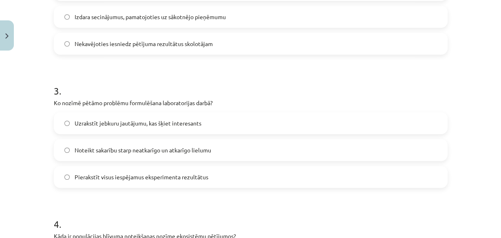
scroll to position [359, 0]
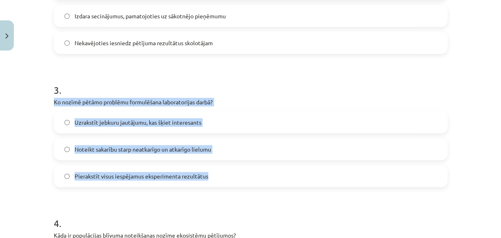
drag, startPoint x: 49, startPoint y: 102, endPoint x: 320, endPoint y: 165, distance: 278.3
click at [234, 144] on label "Noteikt sakarību starp neatkarīgo un atkarīgo lielumu" at bounding box center [251, 149] width 392 height 20
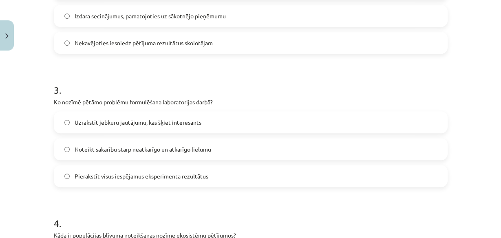
scroll to position [489, 0]
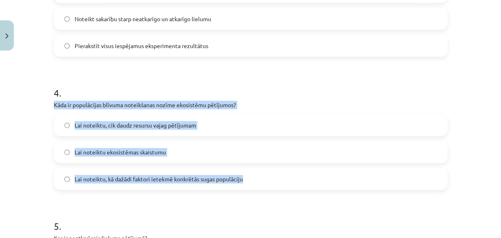
drag, startPoint x: 39, startPoint y: 104, endPoint x: 269, endPoint y: 144, distance: 234.1
click at [342, 176] on div "Mācību tēma: Bioloģijas i - 11. klases 1. ieskaites mācību materiāls - laborato…" at bounding box center [250, 119] width 501 height 238
click at [240, 175] on span "Lai noteiktu, kā dažādi faktori ietekmē konkrētās sugas populāciju" at bounding box center [159, 179] width 168 height 9
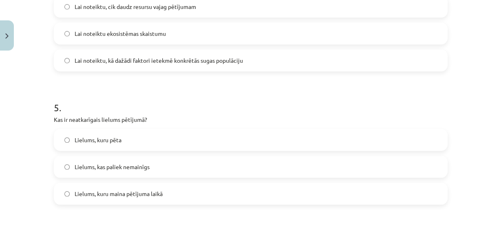
scroll to position [620, 0]
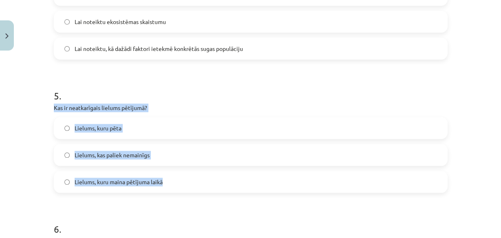
drag, startPoint x: 47, startPoint y: 107, endPoint x: 160, endPoint y: 110, distance: 113.4
click at [263, 179] on div "100 XP Saņemsi Grūts 129 pilda Apraksts Uzdevums Palīdzība 1 . Kā var uzlabot p…" at bounding box center [251, 184] width 404 height 1499
click at [219, 179] on label "Lielums, kuru maina pētījuma laikā" at bounding box center [251, 182] width 392 height 20
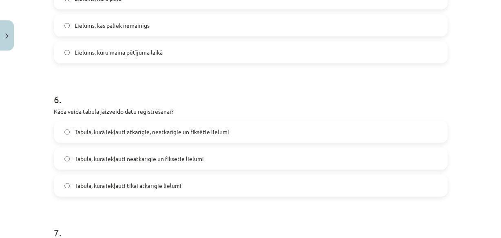
scroll to position [750, 0]
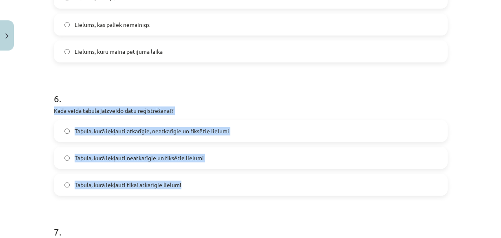
drag, startPoint x: 46, startPoint y: 109, endPoint x: 282, endPoint y: 179, distance: 246.2
click at [283, 180] on div "Mācību tēma: Bioloģijas i - 11. klases 1. ieskaites mācību materiāls - laborato…" at bounding box center [250, 119] width 501 height 238
click at [235, 128] on label "Tabula, kurā iekļauti atkarīgie, neatkarīgie un fiksētie lielumi" at bounding box center [251, 131] width 392 height 20
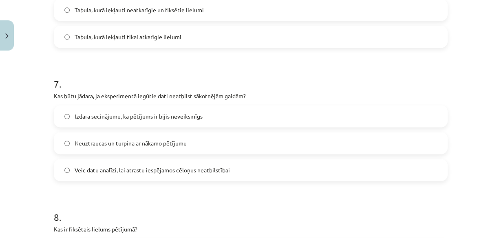
scroll to position [913, 0]
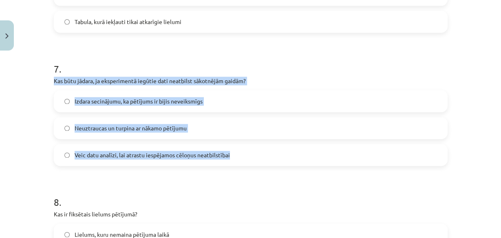
drag, startPoint x: 47, startPoint y: 82, endPoint x: 356, endPoint y: 151, distance: 316.6
click at [247, 158] on label "Veic datu analīzi, lai atrastu iespējamos cēloņus neatbilstībai" at bounding box center [251, 155] width 392 height 20
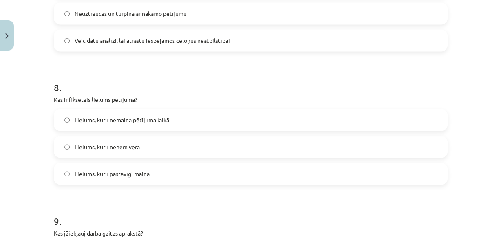
scroll to position [1044, 0]
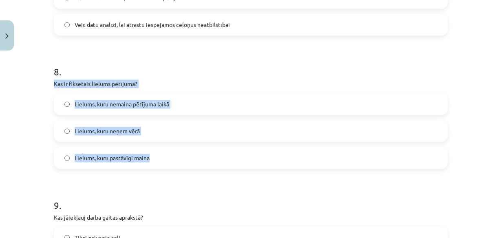
drag, startPoint x: 74, startPoint y: 84, endPoint x: 268, endPoint y: 143, distance: 202.5
click at [198, 98] on label "Lielums, kuru nemaina pētījuma laikā" at bounding box center [251, 104] width 392 height 20
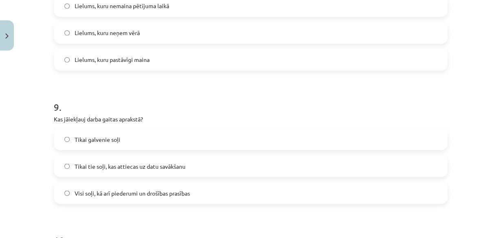
scroll to position [1174, 0]
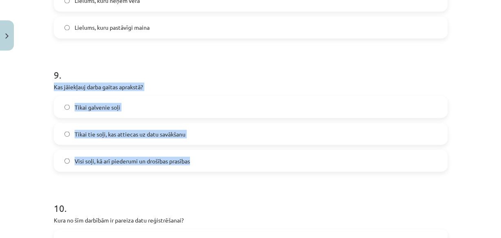
drag, startPoint x: 47, startPoint y: 86, endPoint x: 164, endPoint y: 96, distance: 117.4
click at [198, 159] on label "Visi soļi, kā arī piederumi un drošības prasības" at bounding box center [251, 160] width 392 height 20
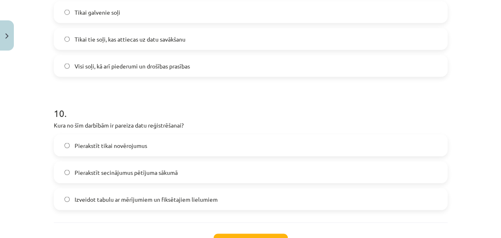
scroll to position [1272, 0]
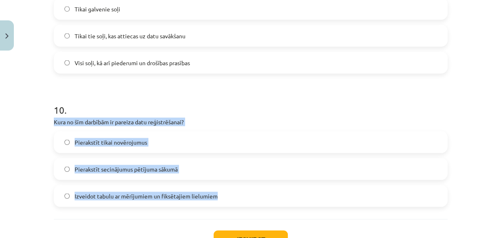
drag, startPoint x: 46, startPoint y: 122, endPoint x: 280, endPoint y: 185, distance: 242.2
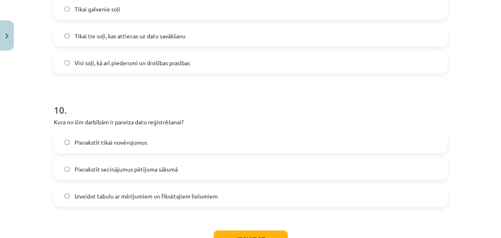
click at [239, 113] on h1 "10 ." at bounding box center [251, 102] width 394 height 25
click at [143, 200] on label "Izveidot tabulu ar mērījumiem un fiksētajiem lielumiem" at bounding box center [251, 196] width 392 height 20
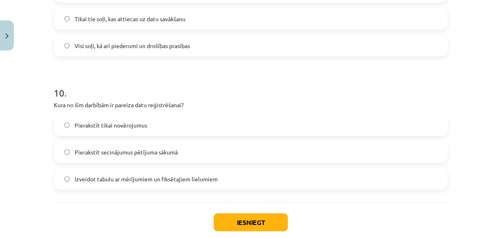
scroll to position [1305, 0]
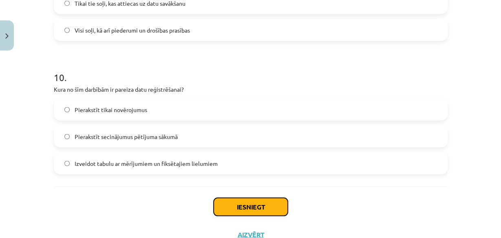
click at [254, 205] on button "Iesniegt" at bounding box center [251, 207] width 74 height 18
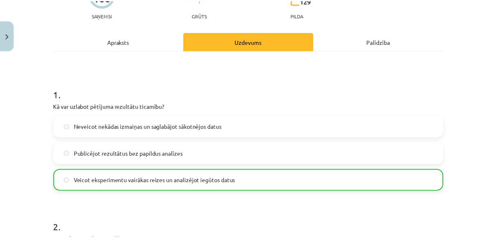
scroll to position [130, 0]
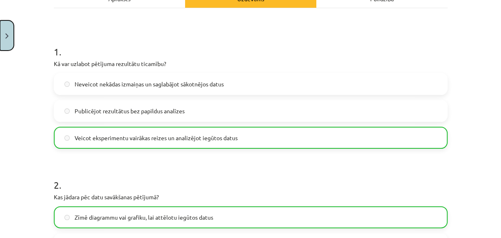
click at [0, 40] on button "Close" at bounding box center [7, 35] width 14 height 30
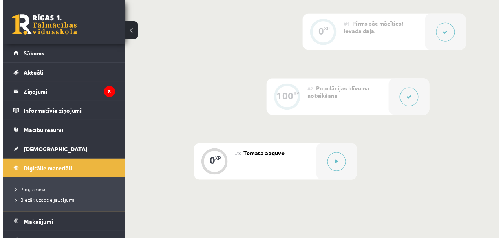
scroll to position [261, 0]
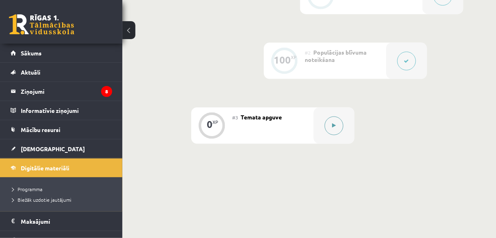
click at [338, 132] on button at bounding box center [333, 126] width 19 height 19
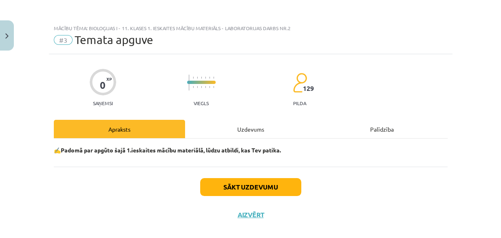
click at [264, 120] on div "Uzdevums" at bounding box center [250, 129] width 131 height 18
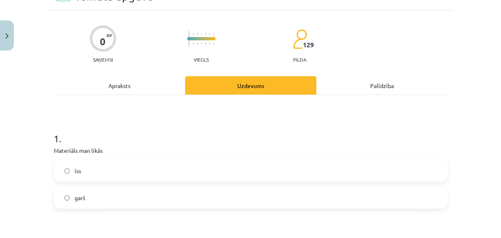
scroll to position [76, 0]
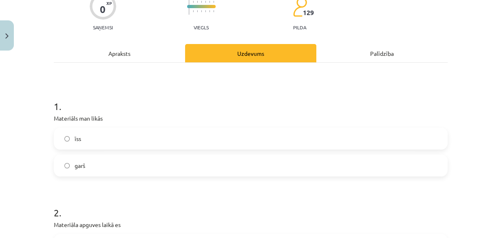
click at [130, 161] on label "garš" at bounding box center [251, 165] width 392 height 20
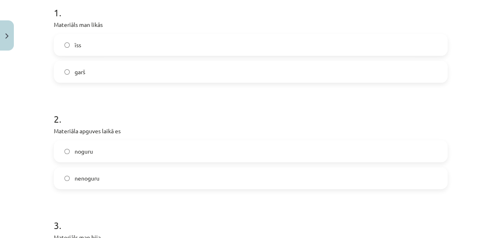
scroll to position [174, 0]
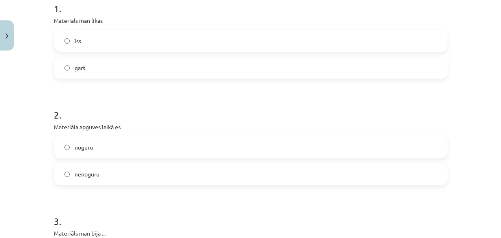
click at [130, 148] on label "noguru" at bounding box center [251, 147] width 392 height 20
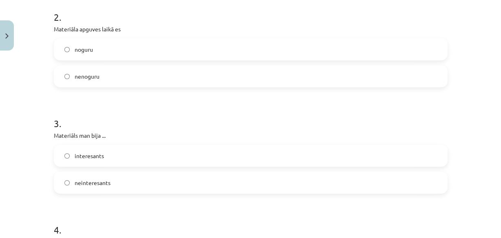
click at [126, 181] on label "neinteresants" at bounding box center [251, 182] width 392 height 20
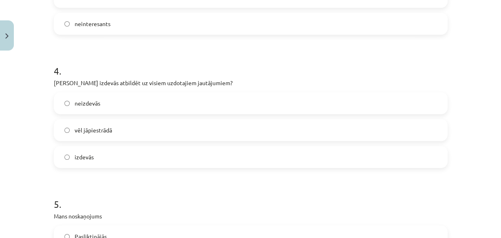
scroll to position [435, 0]
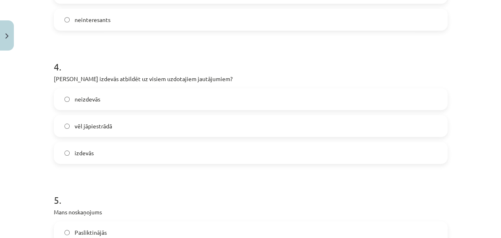
click at [138, 130] on label "vēl jāpiestrādā" at bounding box center [251, 126] width 392 height 20
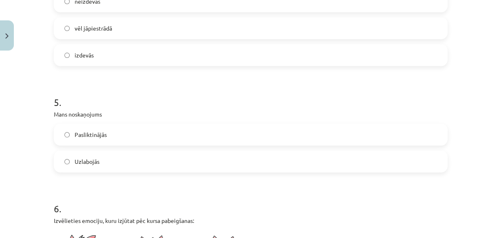
click at [134, 135] on label "Pasliktinājās" at bounding box center [251, 134] width 392 height 20
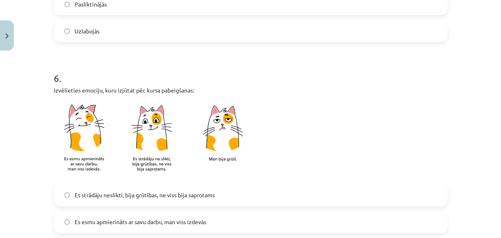
scroll to position [761, 0]
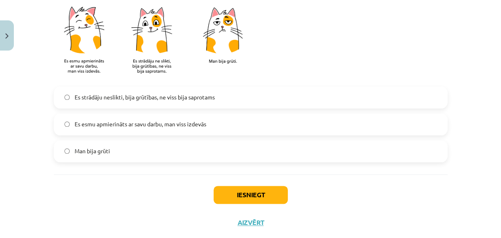
drag, startPoint x: 130, startPoint y: 150, endPoint x: 236, endPoint y: 174, distance: 108.1
click at [131, 150] on label "Man bija grūti" at bounding box center [251, 151] width 392 height 20
click at [261, 188] on button "Iesniegt" at bounding box center [251, 195] width 74 height 18
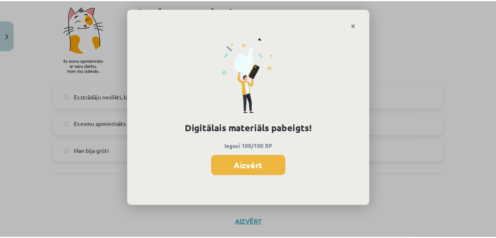
scroll to position [260, 0]
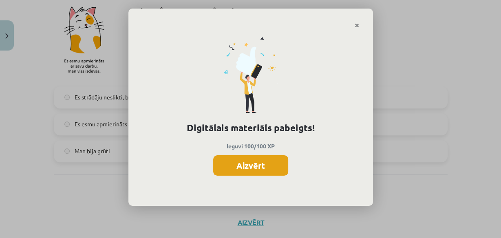
click at [261, 160] on button "Aizvērt" at bounding box center [250, 165] width 75 height 20
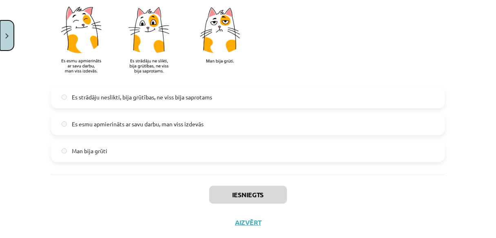
click at [9, 31] on button "Close" at bounding box center [7, 35] width 14 height 30
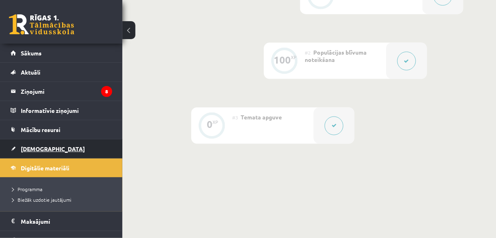
click at [38, 149] on span "[DEMOGRAPHIC_DATA]" at bounding box center [53, 148] width 64 height 7
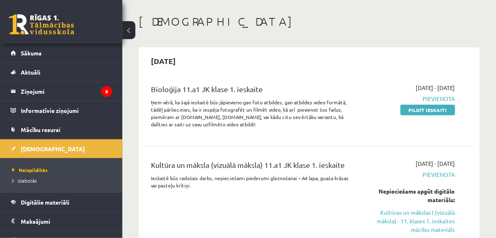
scroll to position [33, 0]
click at [447, 112] on link "Pildīt ieskaiti" at bounding box center [427, 110] width 55 height 11
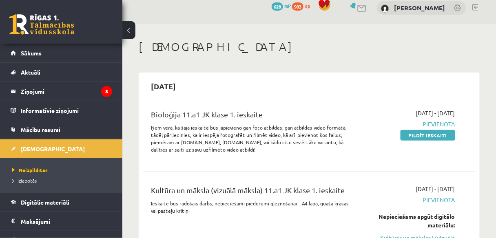
scroll to position [0, 0]
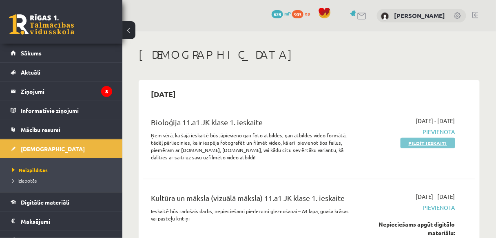
click at [439, 144] on link "Pildīt ieskaiti" at bounding box center [427, 143] width 55 height 11
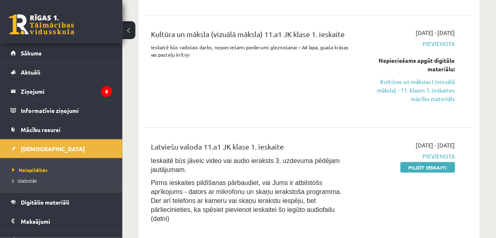
scroll to position [98, 0]
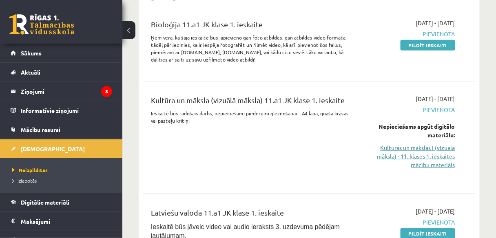
click at [436, 161] on link "Kultūras un mākslas I (vizuālā māksla) - 11. klases 1. ieskaites mācību materiā…" at bounding box center [408, 156] width 93 height 26
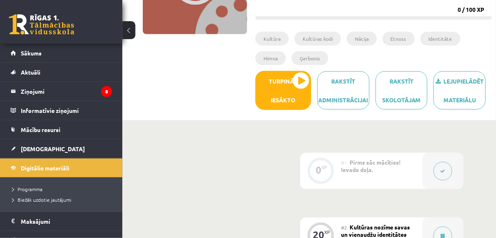
scroll to position [130, 0]
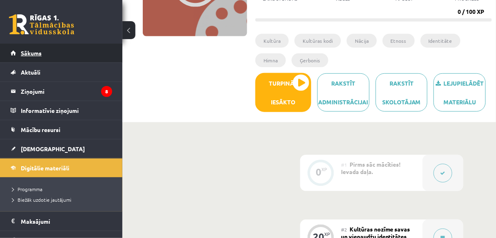
click at [33, 50] on span "Sākums" at bounding box center [31, 52] width 21 height 7
